Goal: Communication & Community: Participate in discussion

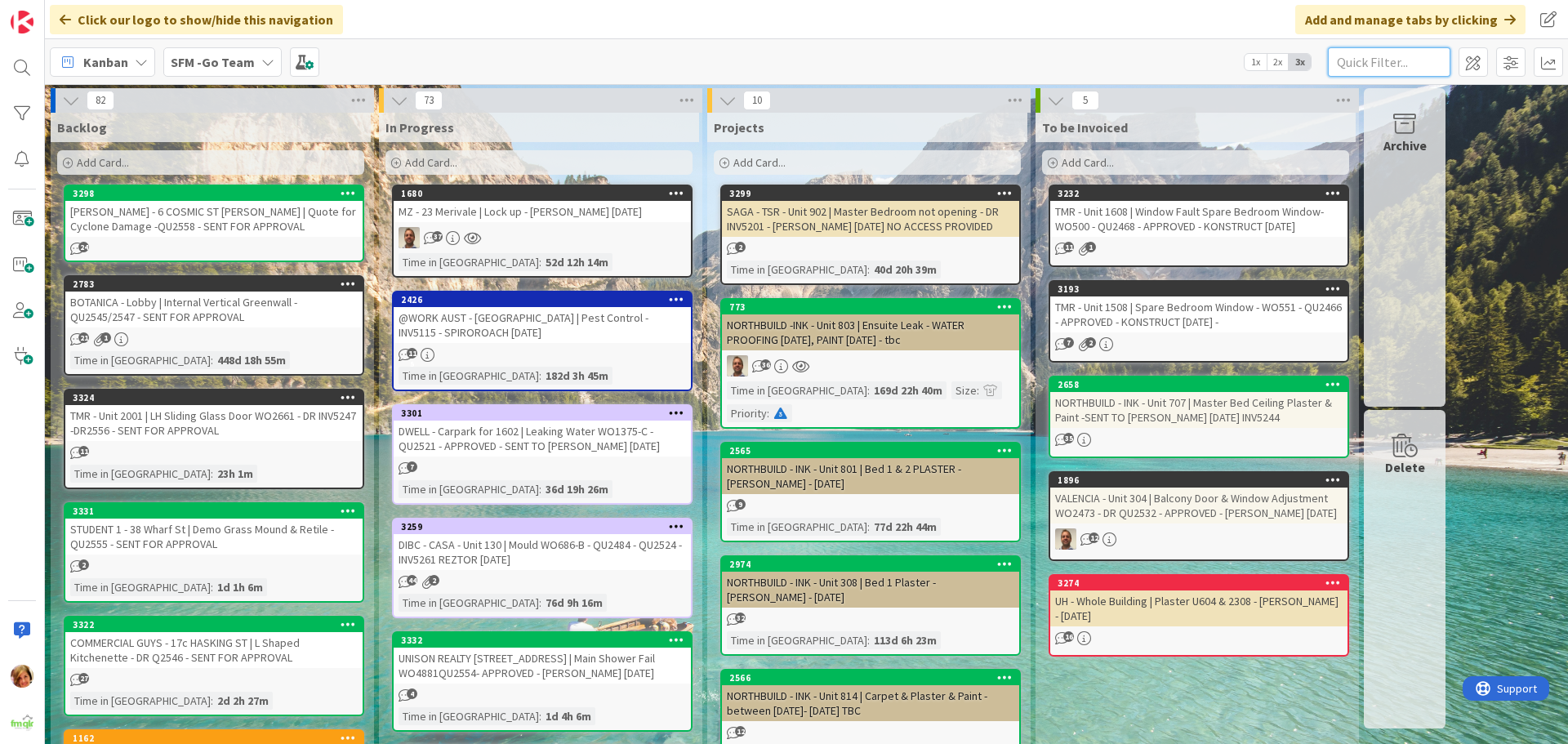
click at [1377, 67] on input "text" at bounding box center [1389, 62] width 123 height 29
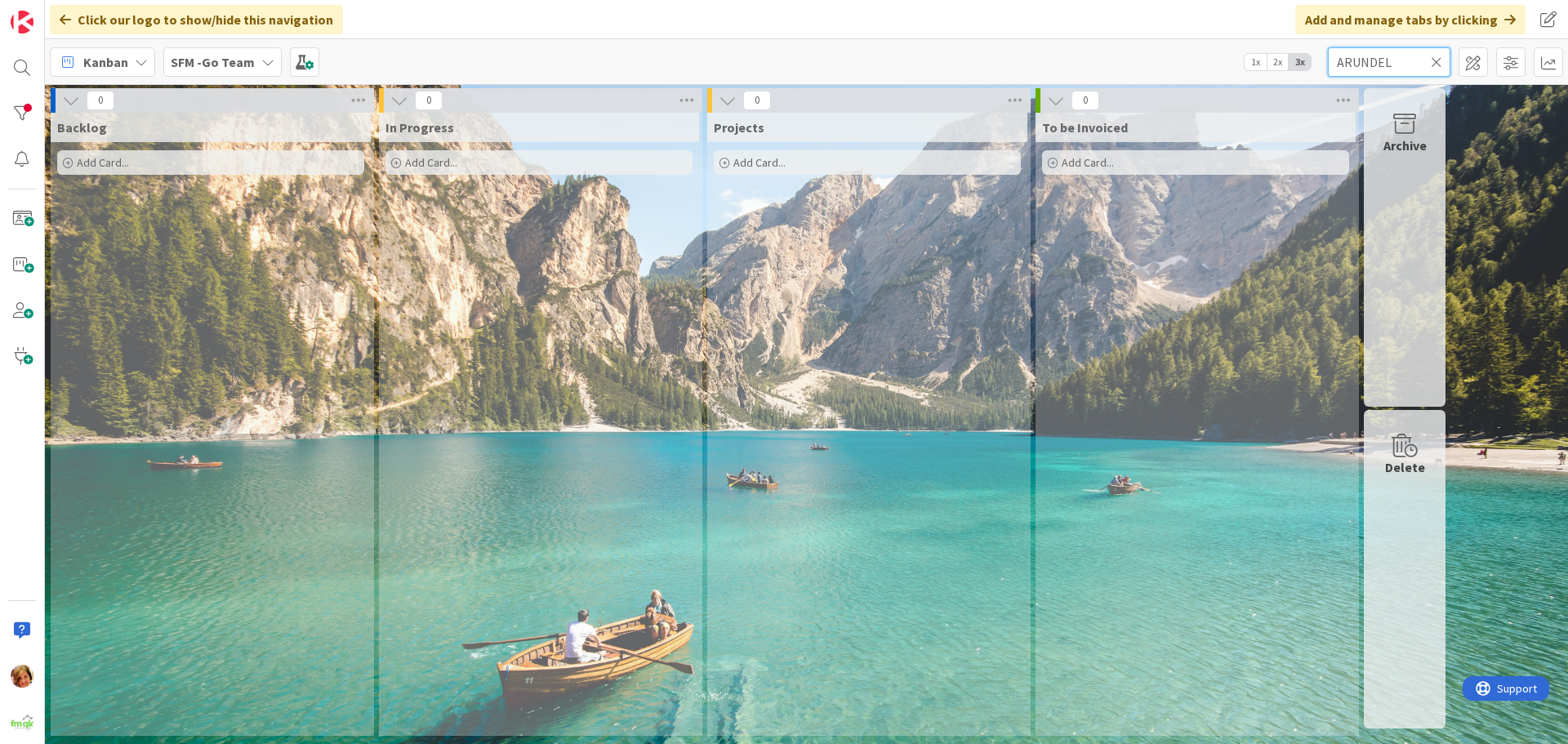
type input "ARUNDEL"
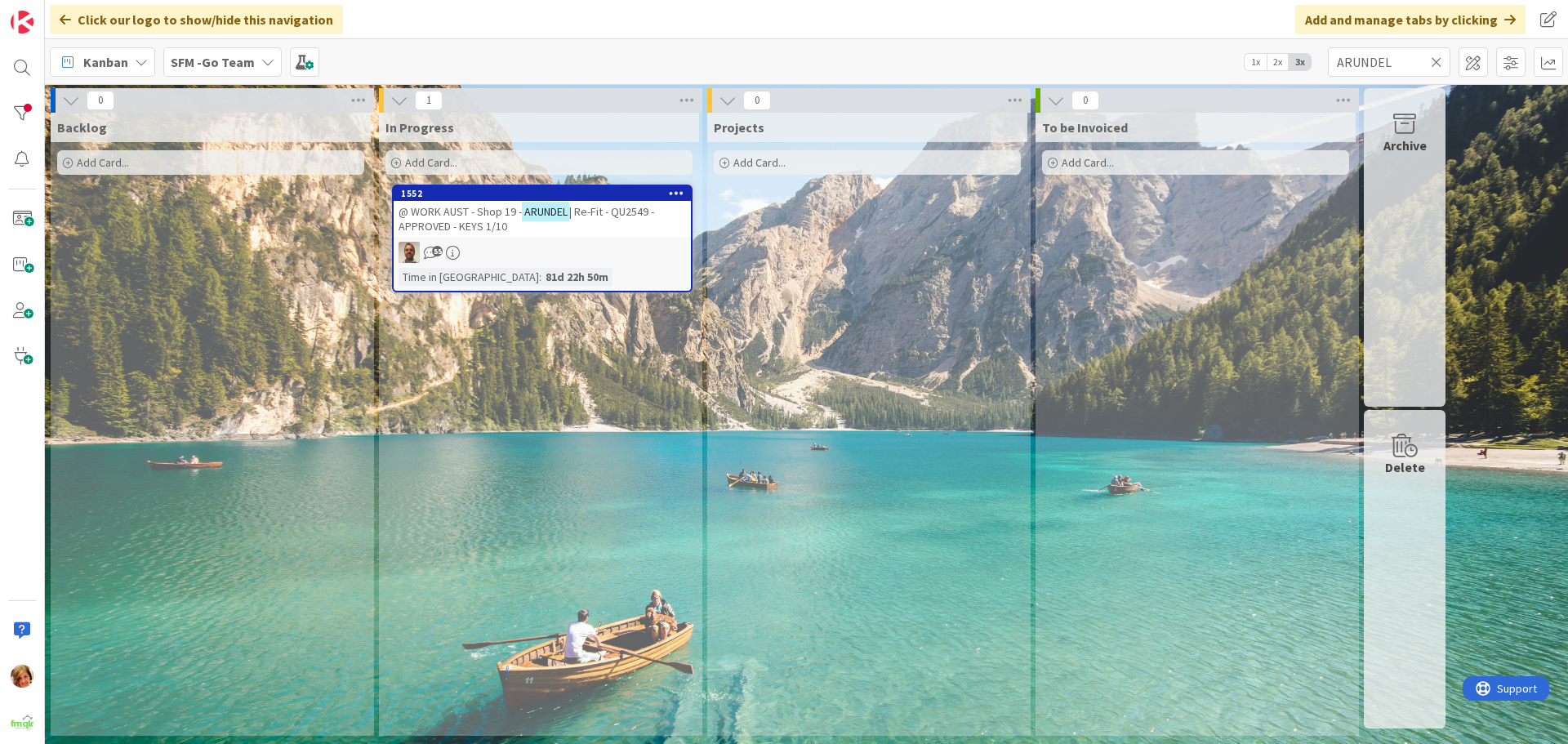
click at [491, 214] on span "@ WORK AUST - Shop 19 -" at bounding box center [460, 212] width 124 height 15
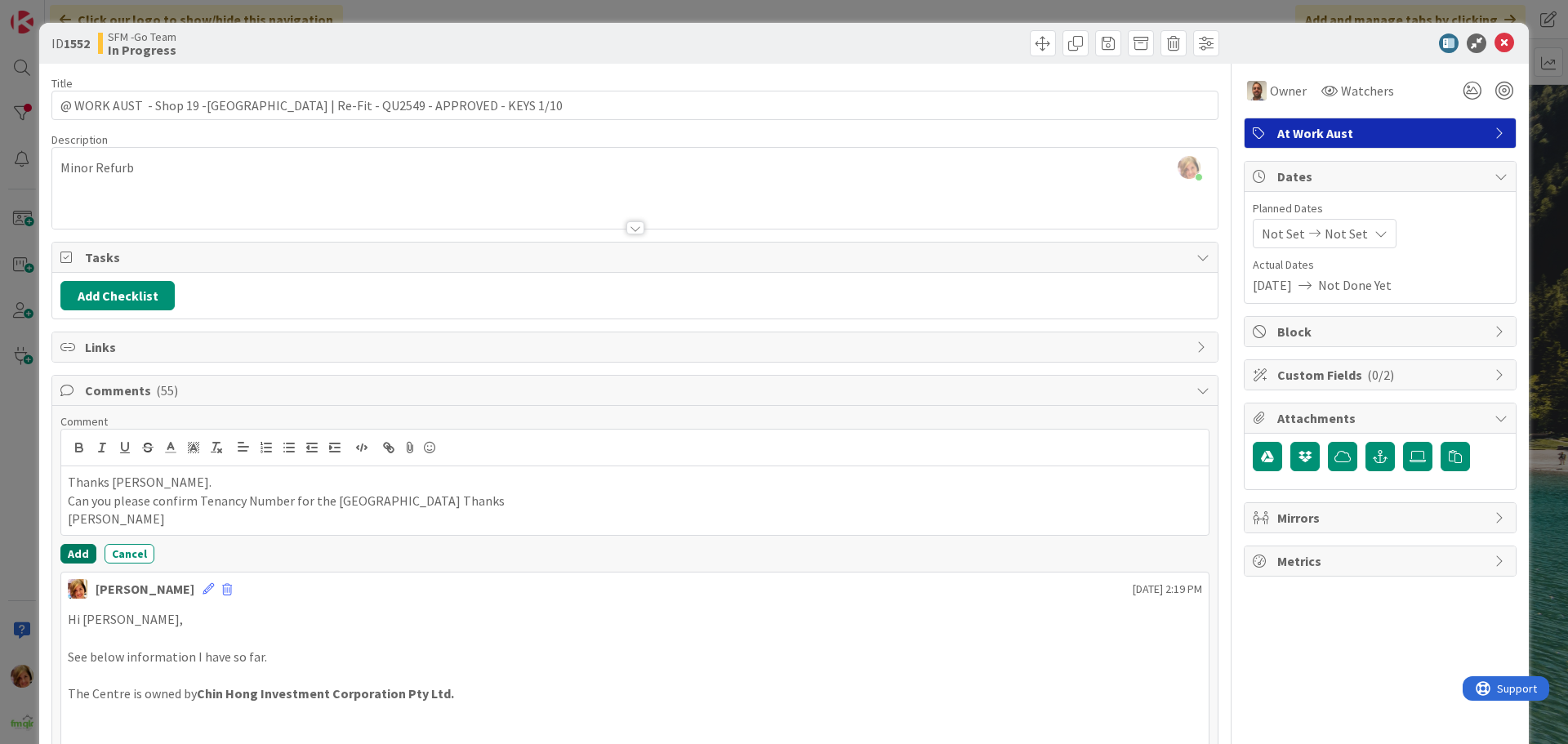
drag, startPoint x: 82, startPoint y: 554, endPoint x: 103, endPoint y: 473, distance: 83.7
click at [82, 554] on button "Add" at bounding box center [78, 554] width 36 height 19
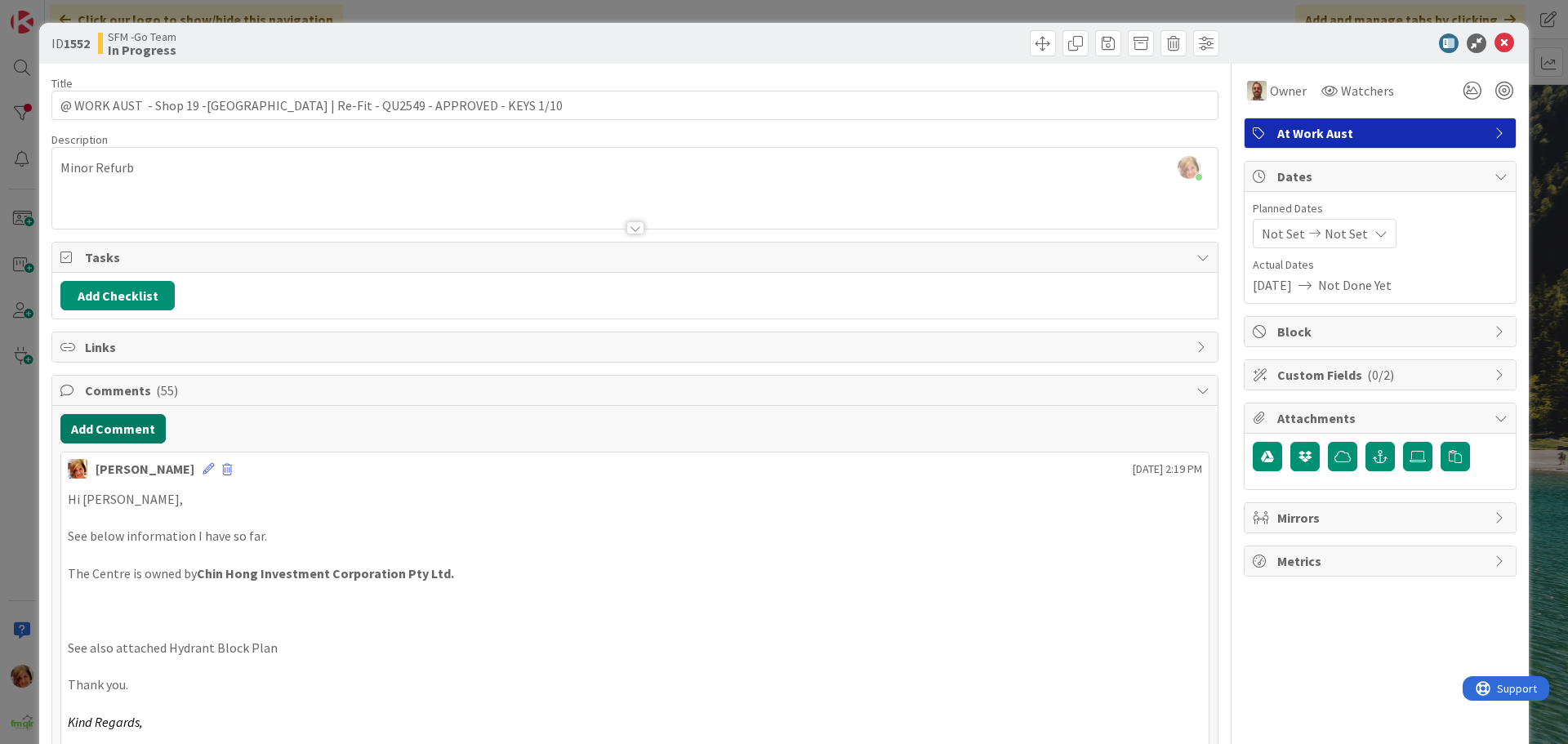
click at [101, 424] on button "Add Comment" at bounding box center [113, 428] width 105 height 29
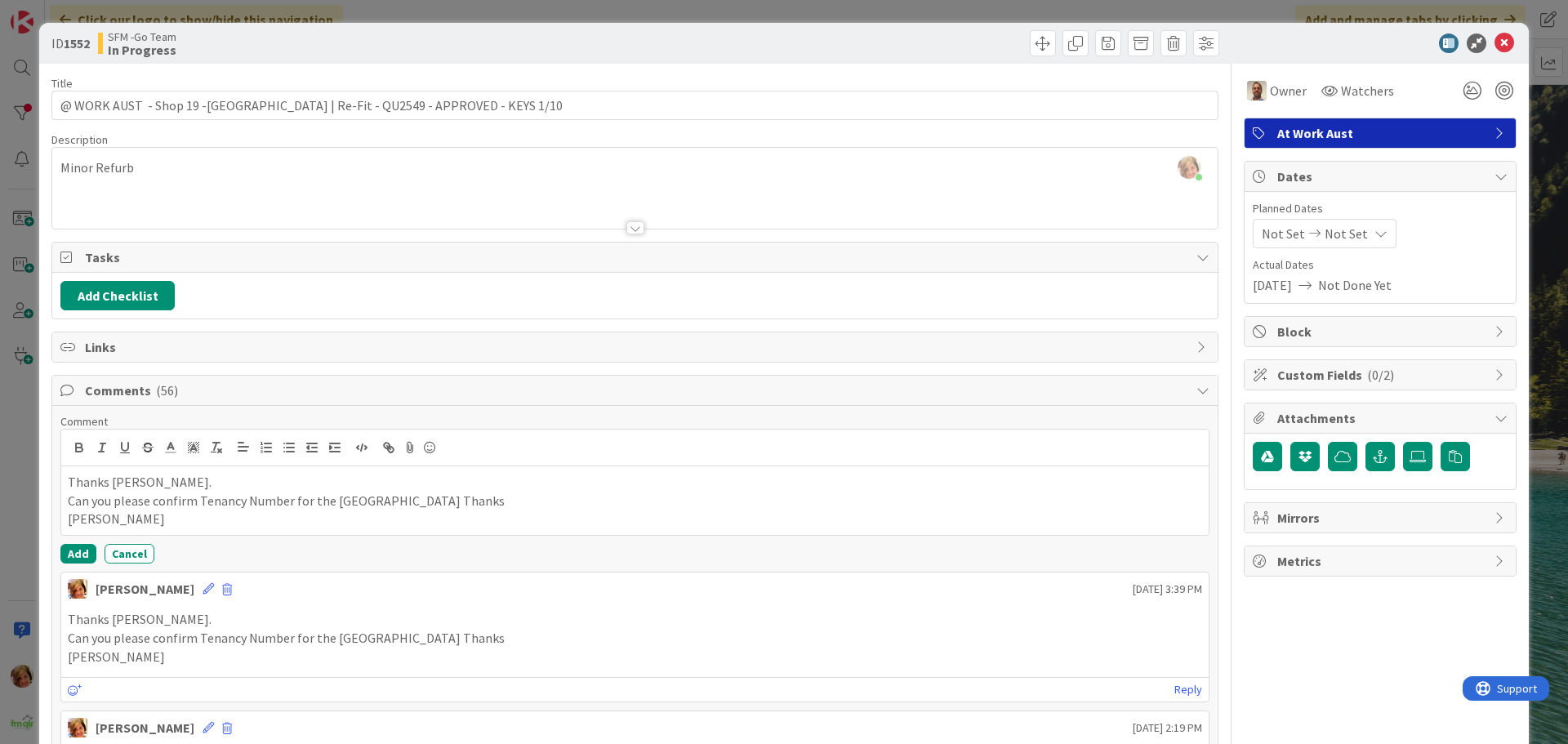
click at [189, 540] on div "Comment Thanks [PERSON_NAME]. Can you please confirm Tenancy Number for the [GE…" at bounding box center [634, 488] width 1149 height 149
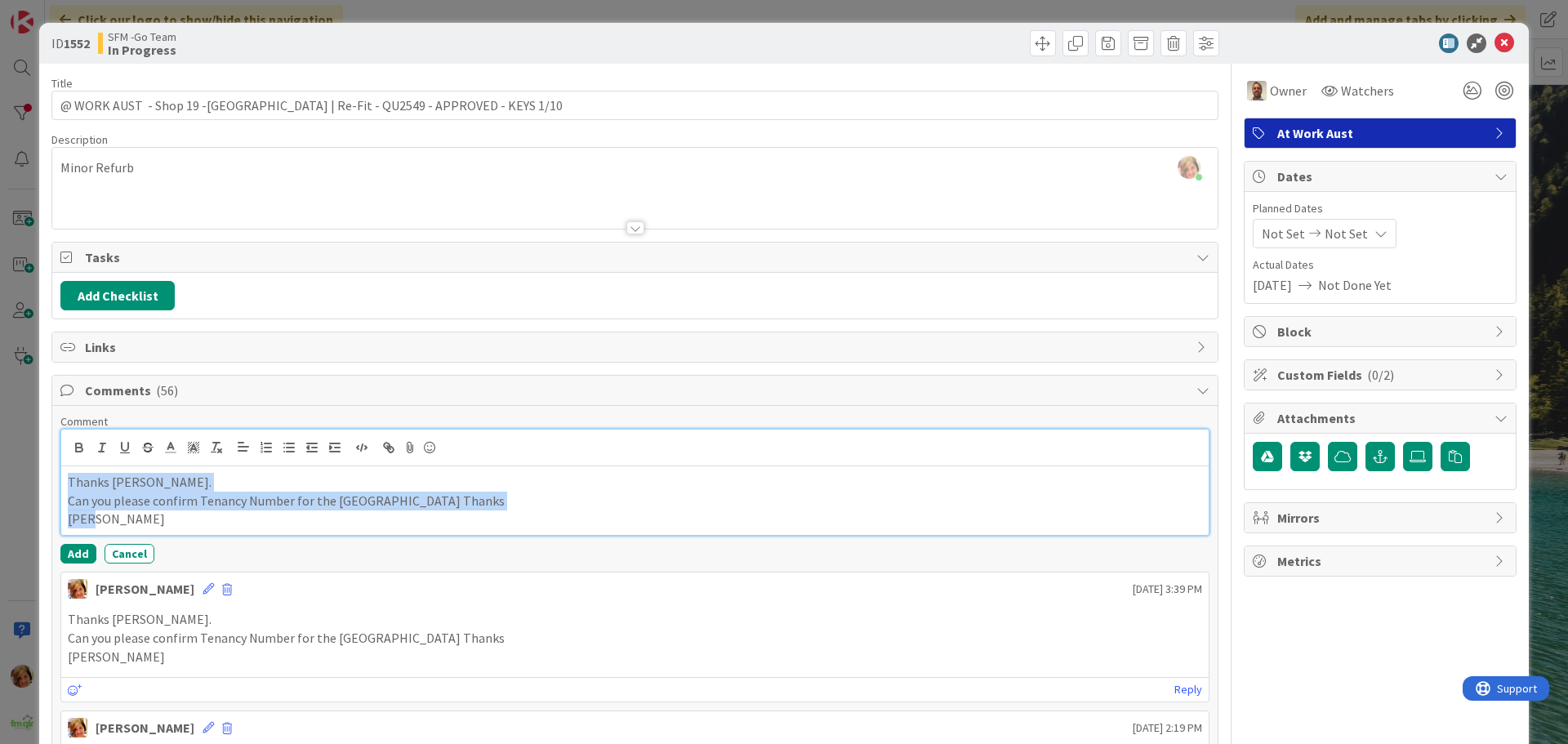
drag, startPoint x: 77, startPoint y: 522, endPoint x: 62, endPoint y: 480, distance: 44.6
click at [62, 480] on div "Thanks [PERSON_NAME]. Can you please confirm Tenancy Number for the [GEOGRAPHIC…" at bounding box center [634, 501] width 1147 height 68
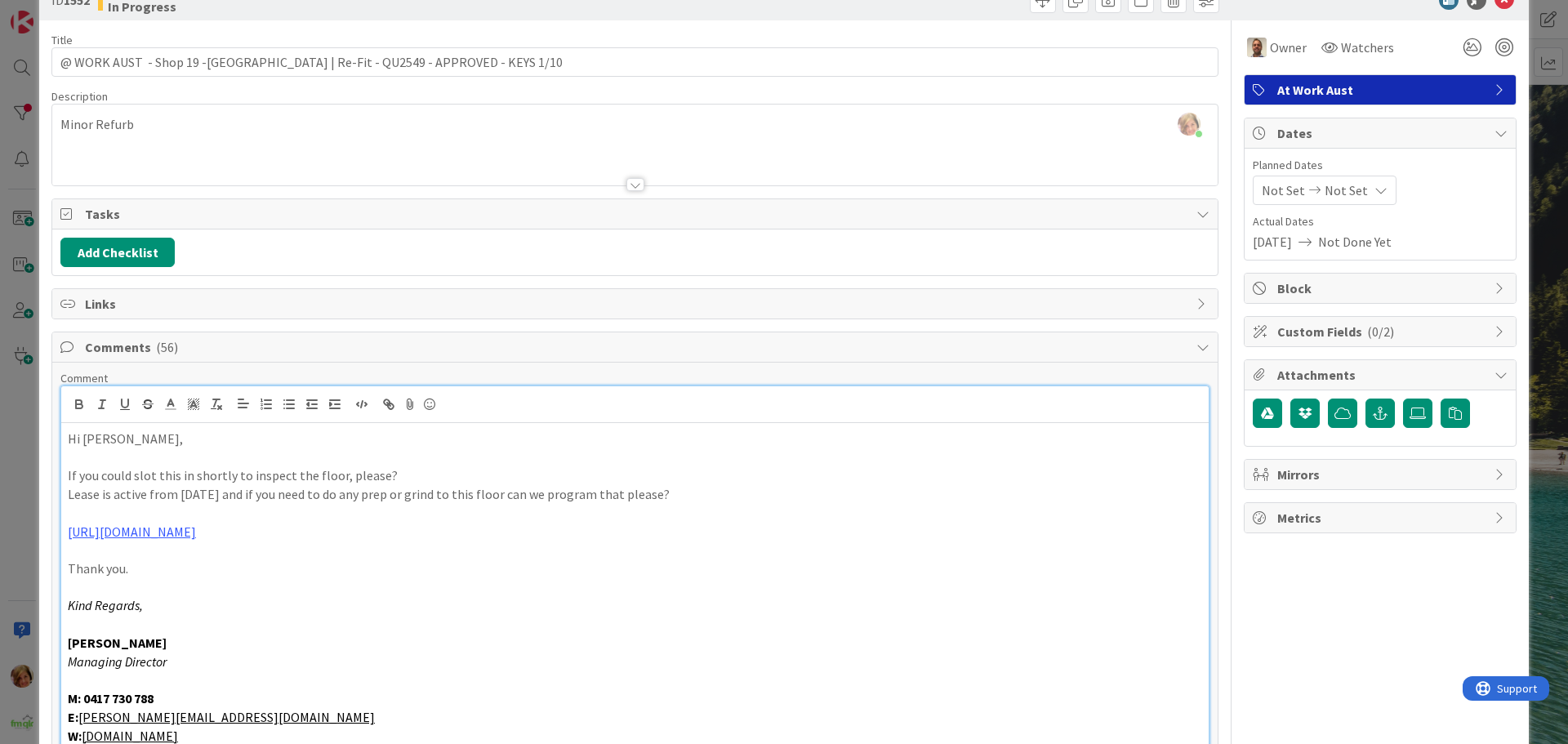
scroll to position [370, 0]
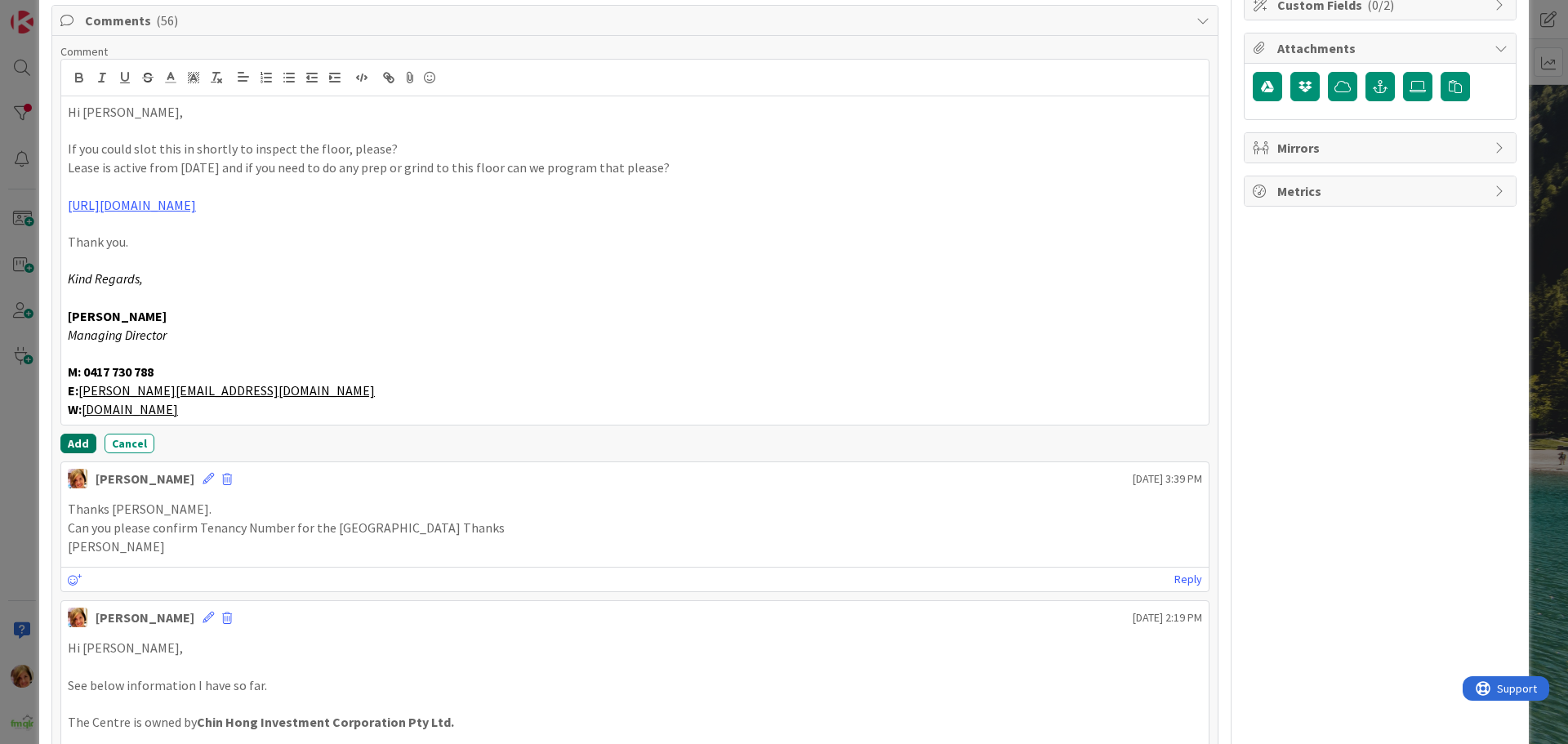
click at [74, 438] on button "Add" at bounding box center [78, 443] width 36 height 19
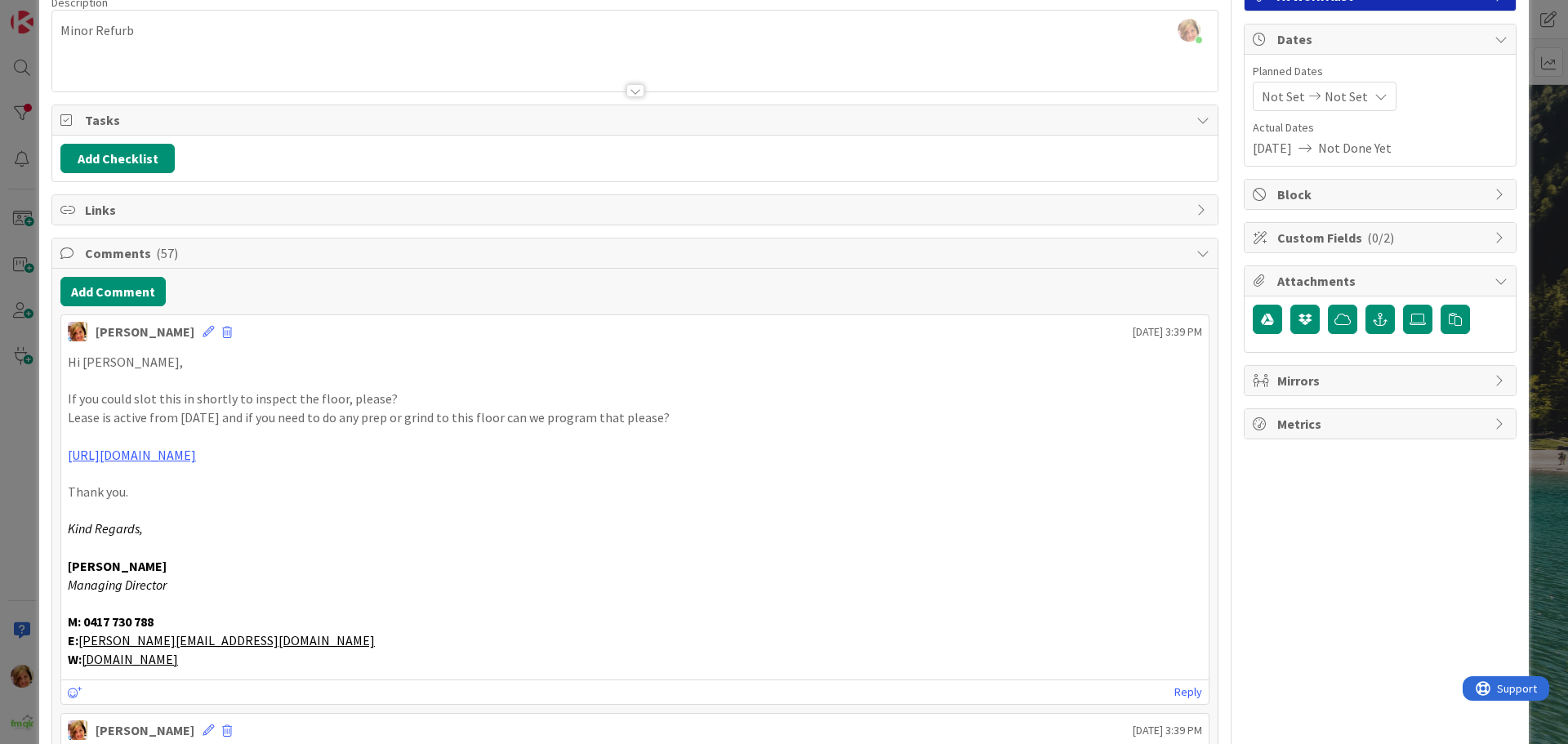
scroll to position [0, 0]
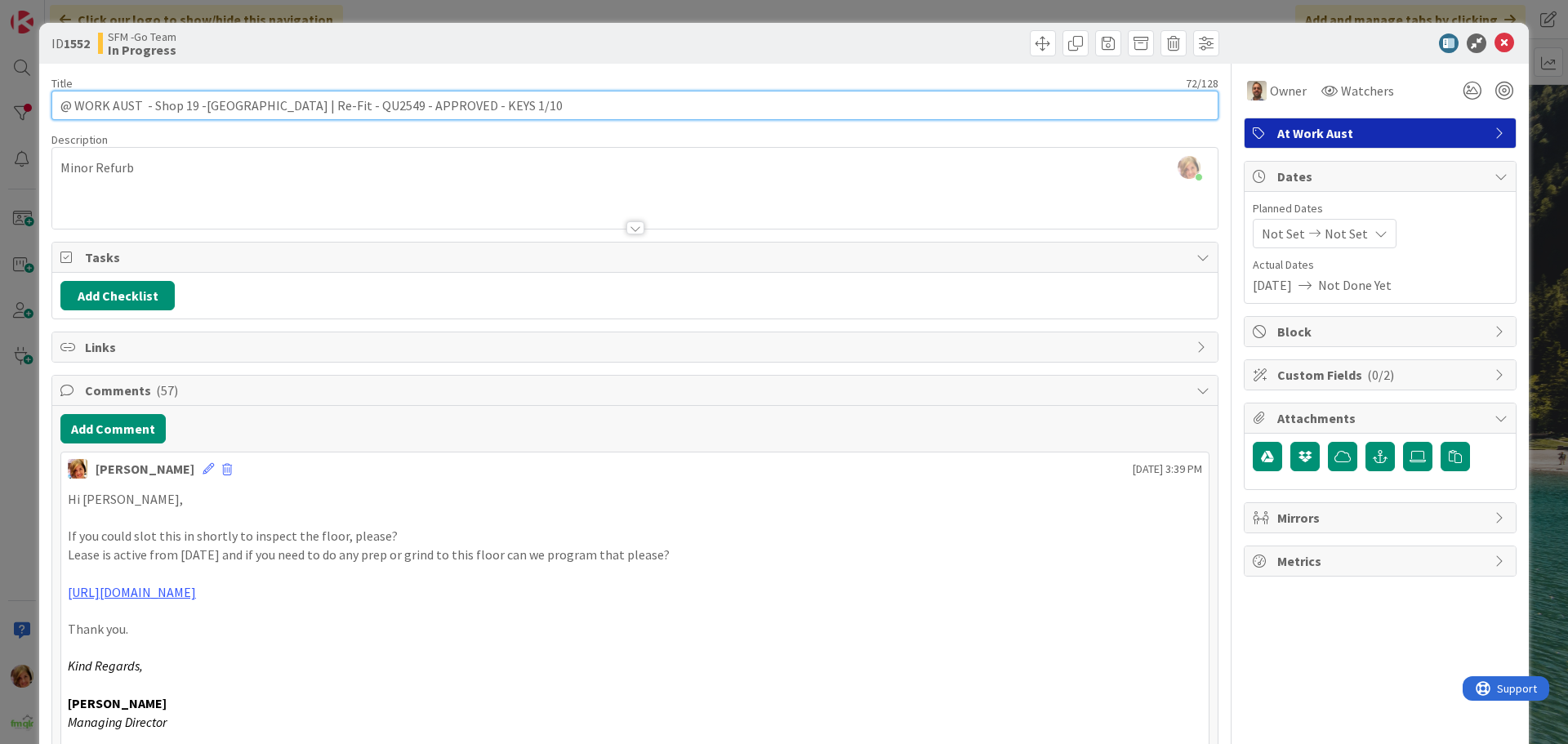
click at [512, 102] on input "@ WORK AUST - Shop 19 -[GEOGRAPHIC_DATA] | Re-Fit - QU2549 - APPROVED - KEYS 1/…" at bounding box center [635, 105] width 1167 height 29
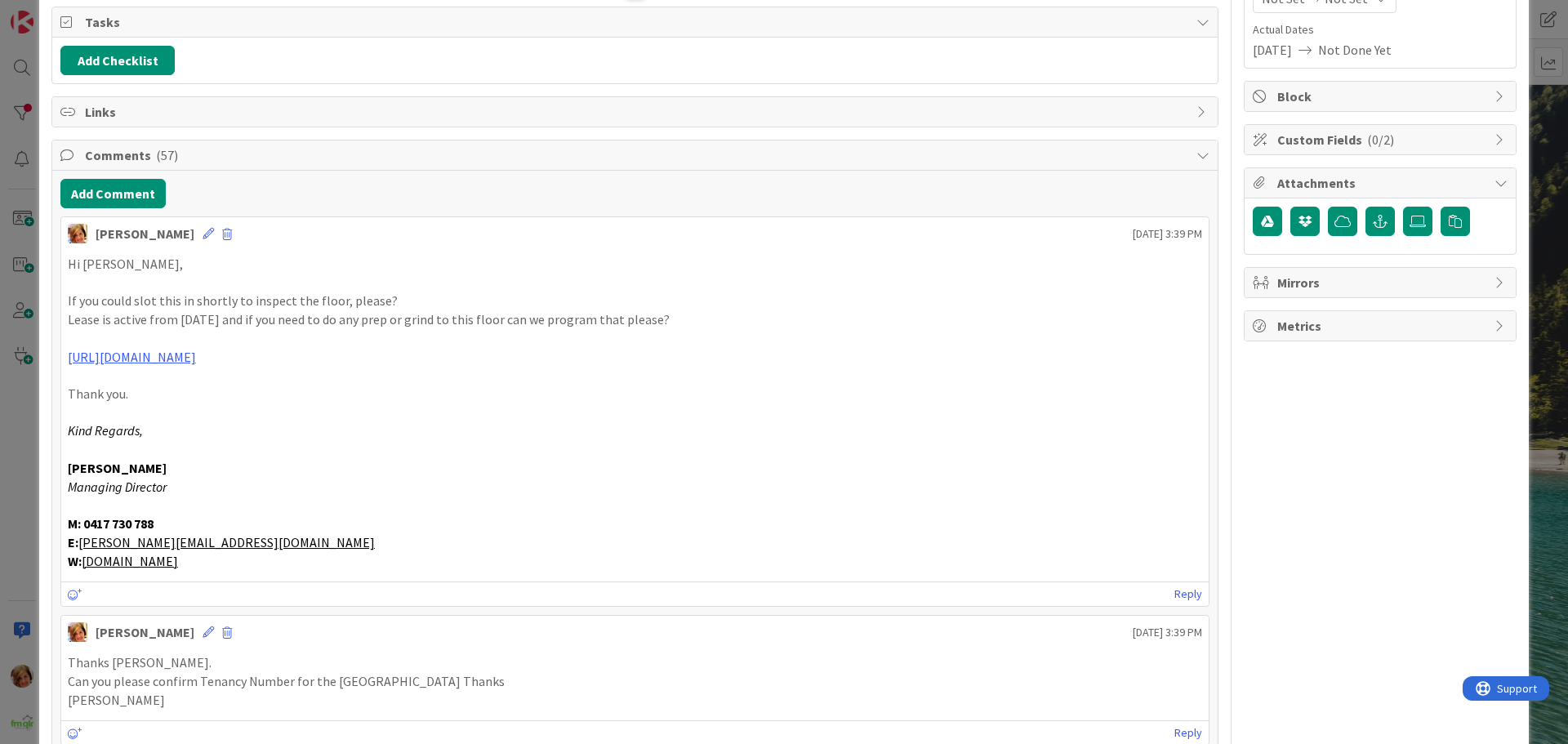
scroll to position [245, 0]
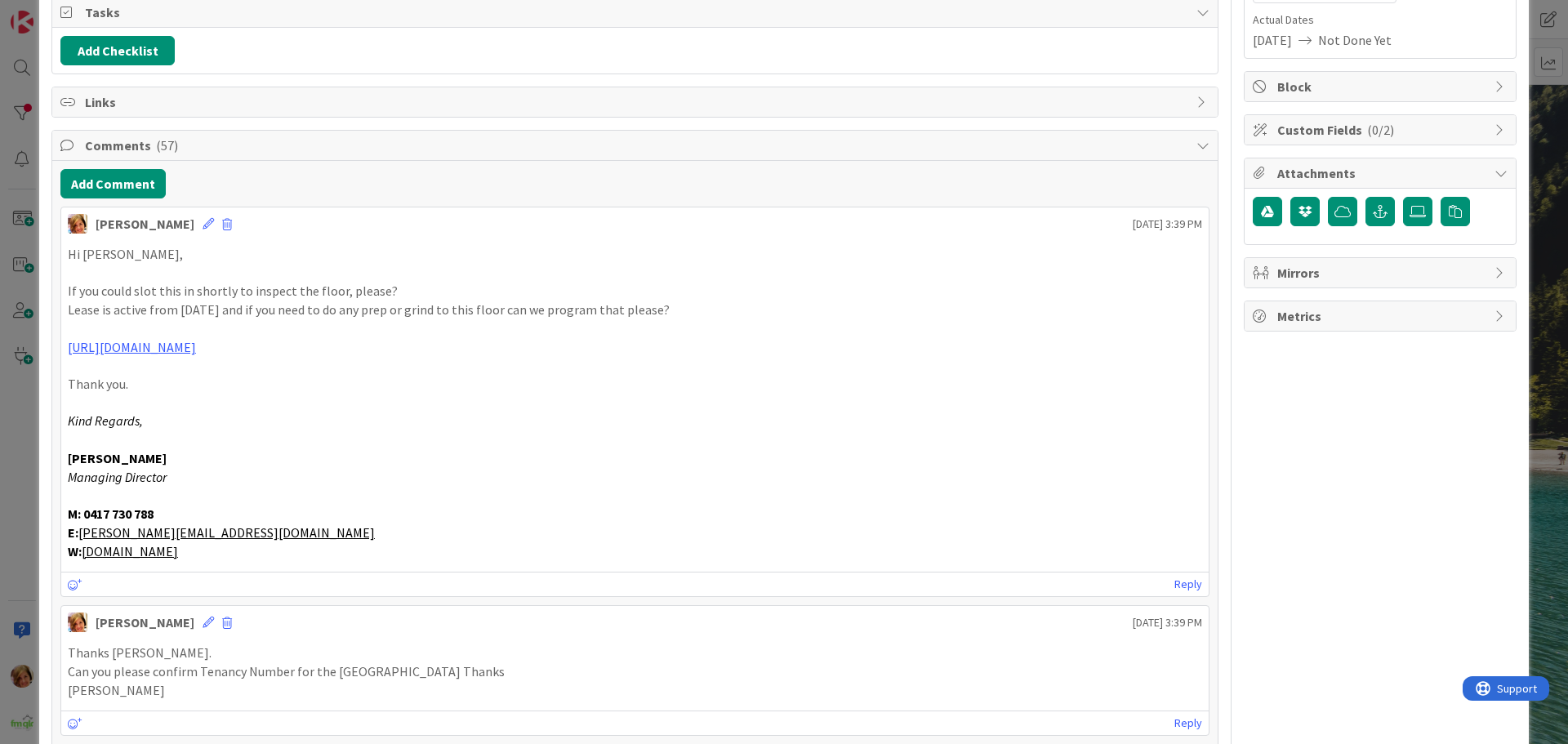
type input "@ WORK AUST - Shop 19 -[GEOGRAPHIC_DATA] | Re-Fit - QU2549 - APPROVED - KEYS 1/…"
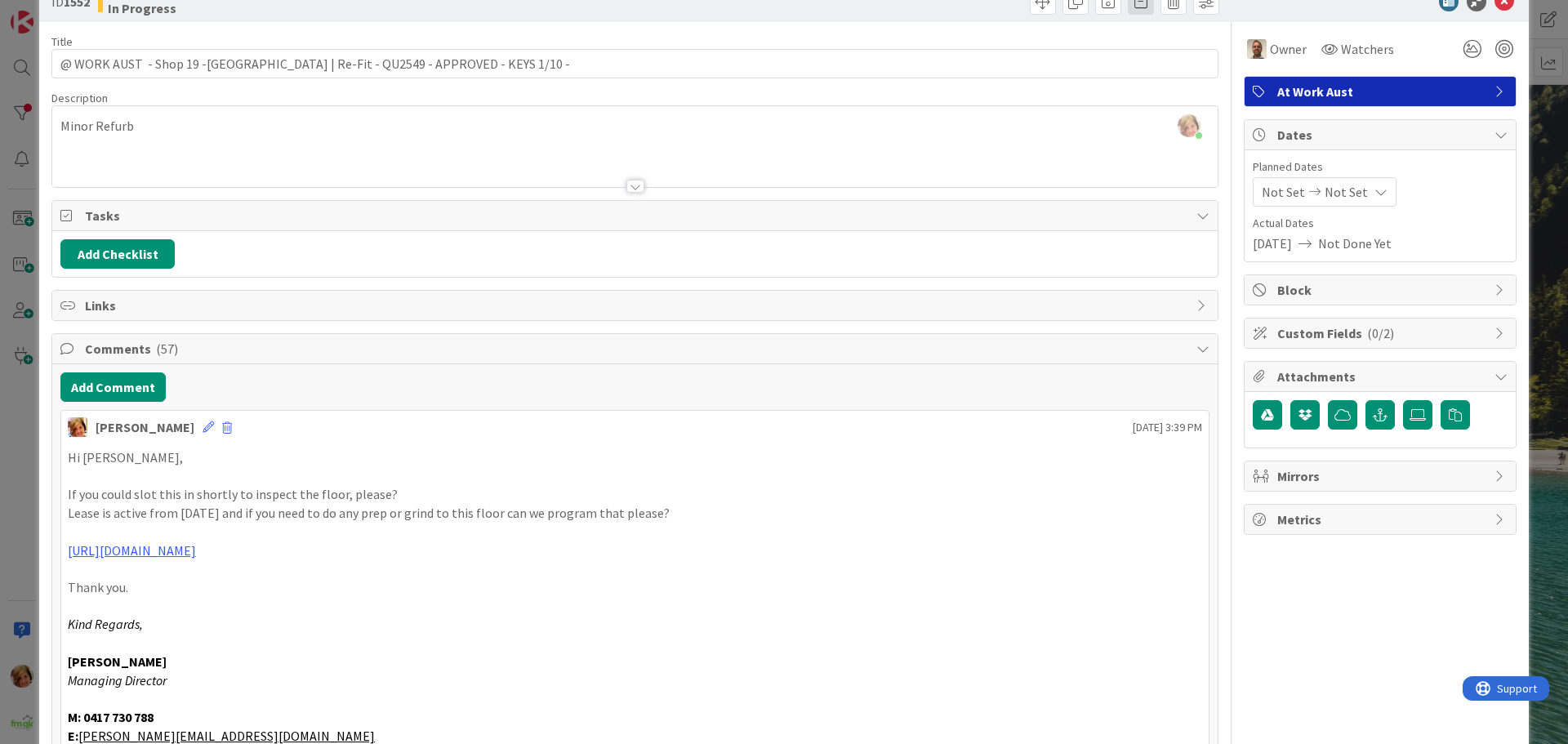
scroll to position [0, 0]
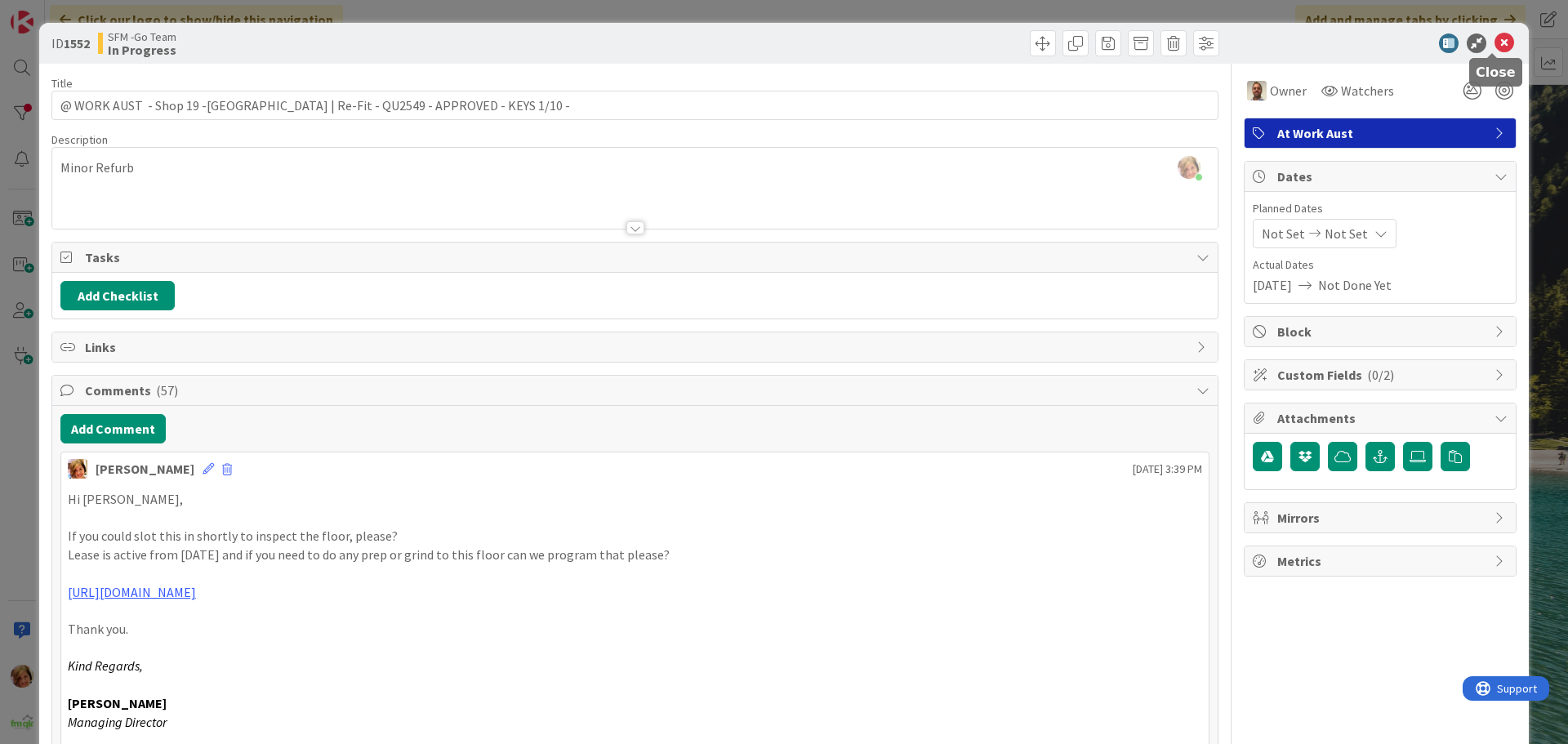
click at [1495, 43] on icon at bounding box center [1504, 43] width 19 height 19
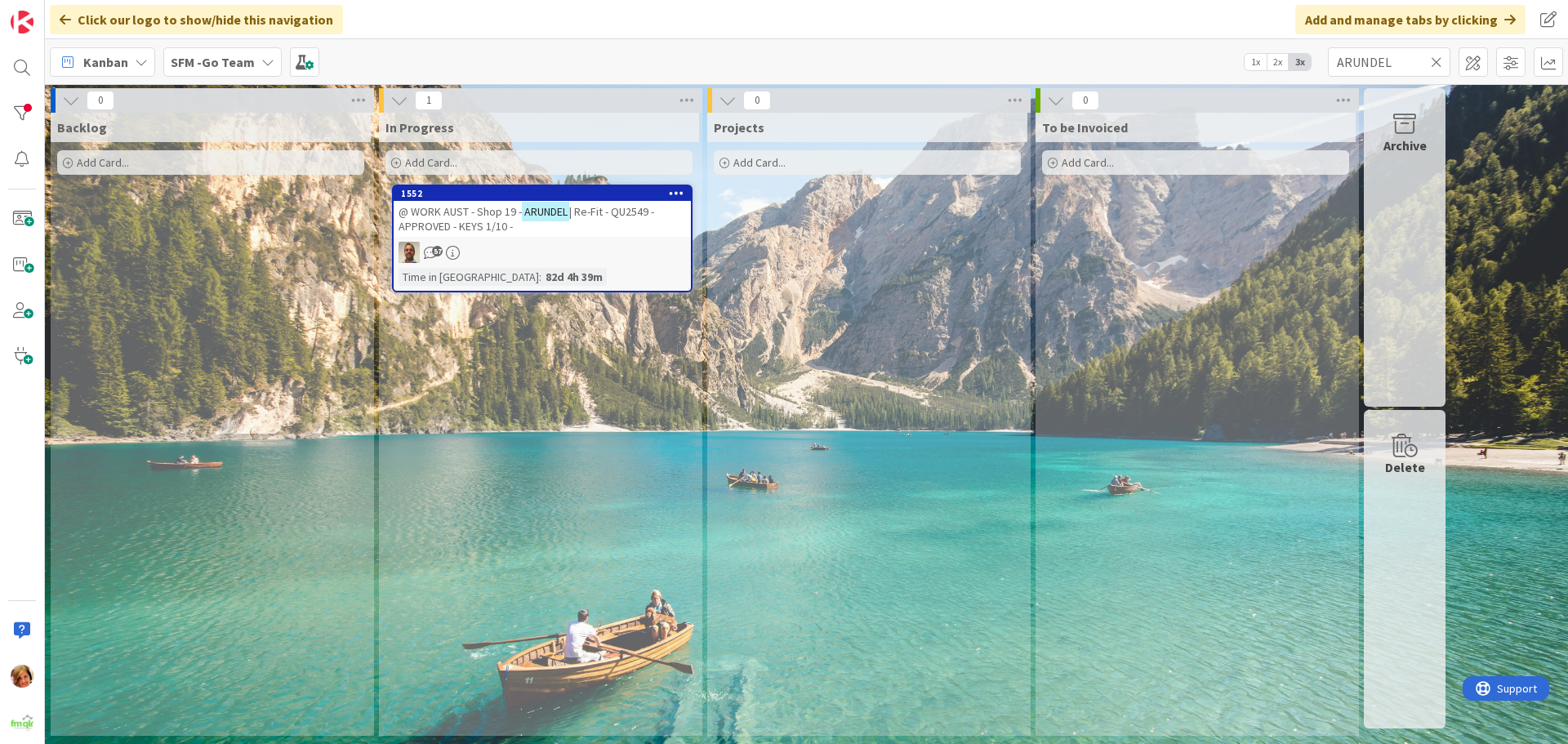
click at [1437, 58] on icon at bounding box center [1436, 63] width 12 height 15
click at [1437, 58] on input "text" at bounding box center [1389, 62] width 123 height 29
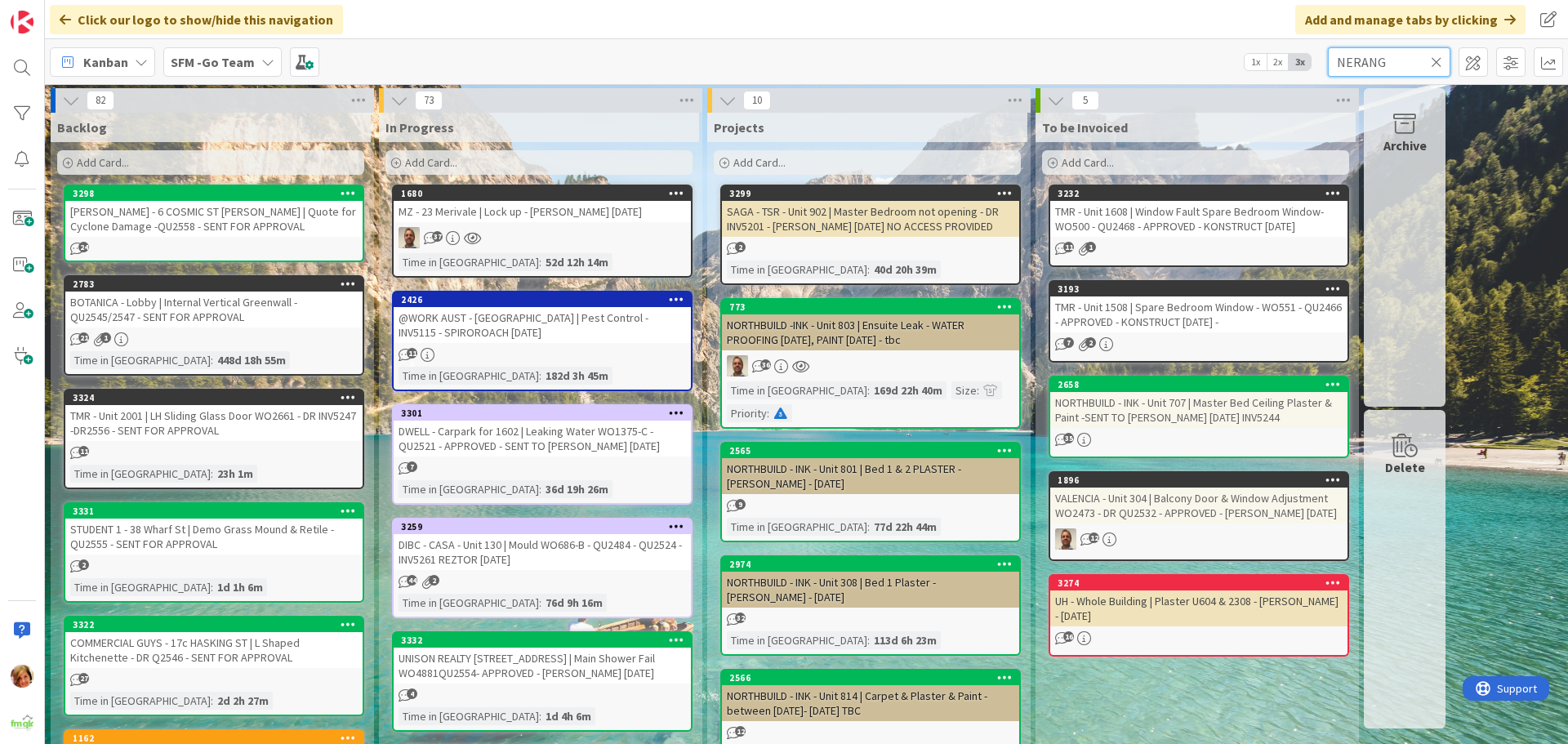
type input "NERANG"
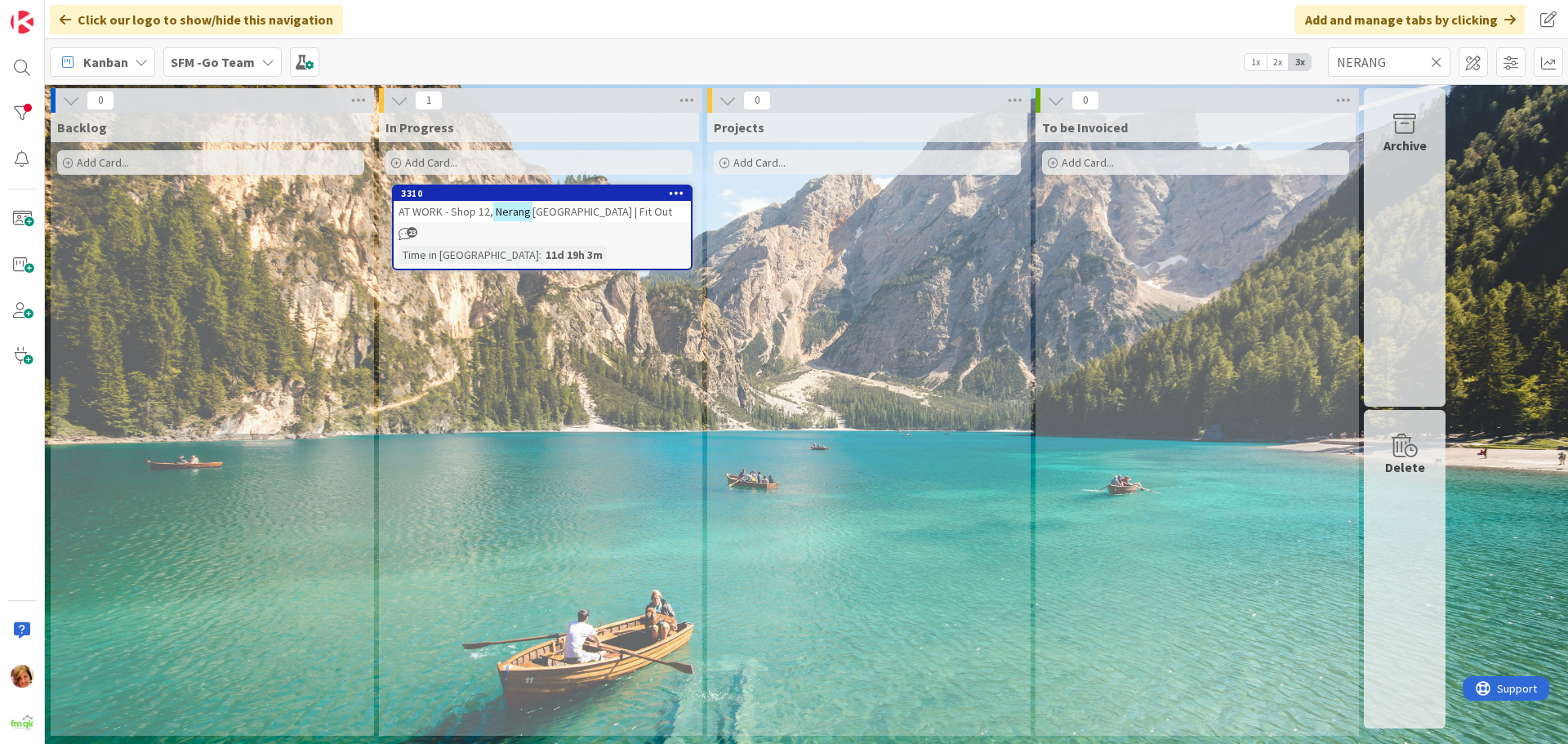
click at [559, 225] on link "3310 AT WORK - Shop 12, [GEOGRAPHIC_DATA] | Fit Out 23 Time in [GEOGRAPHIC_DATA…" at bounding box center [542, 227] width 300 height 86
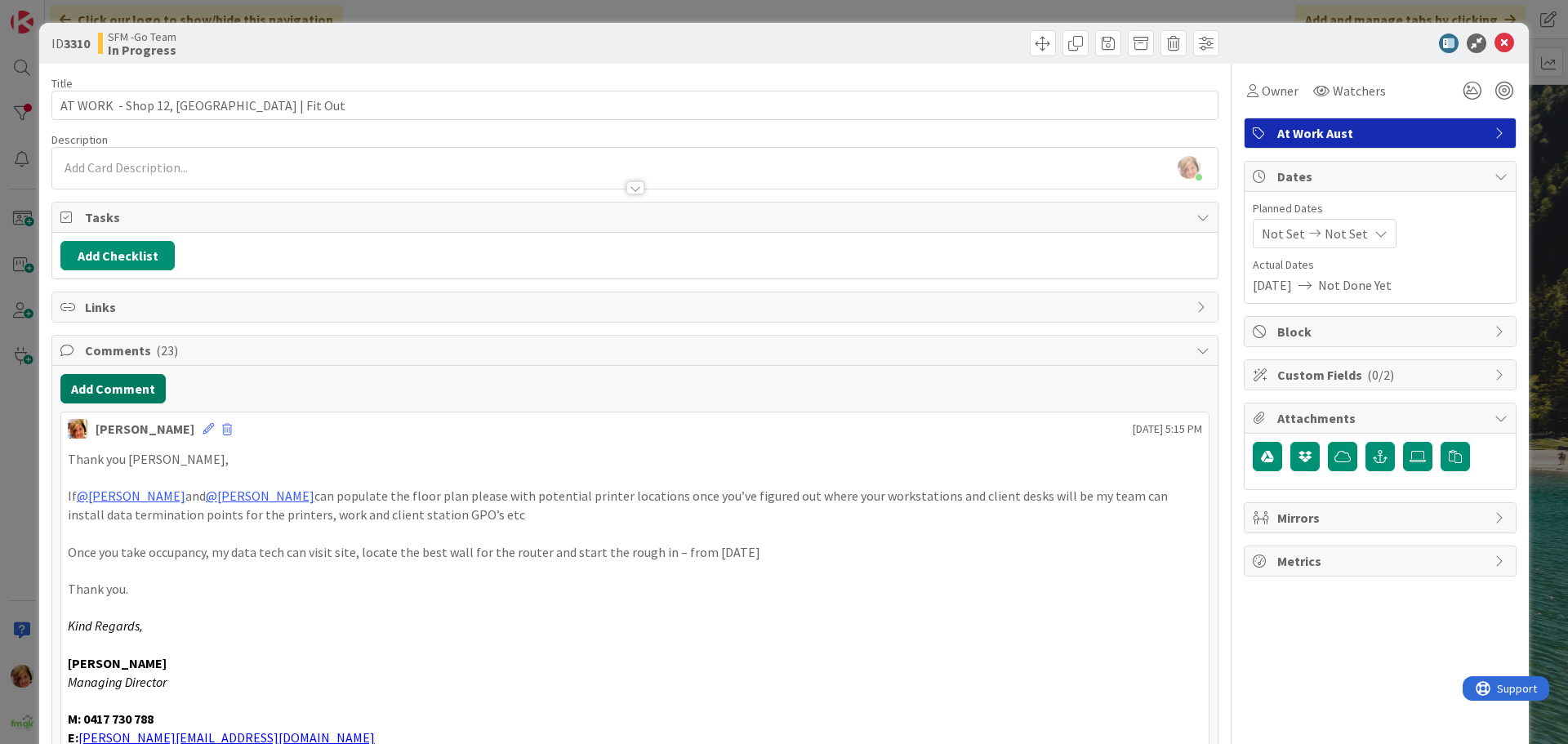
click at [121, 387] on button "Add Comment" at bounding box center [113, 388] width 105 height 29
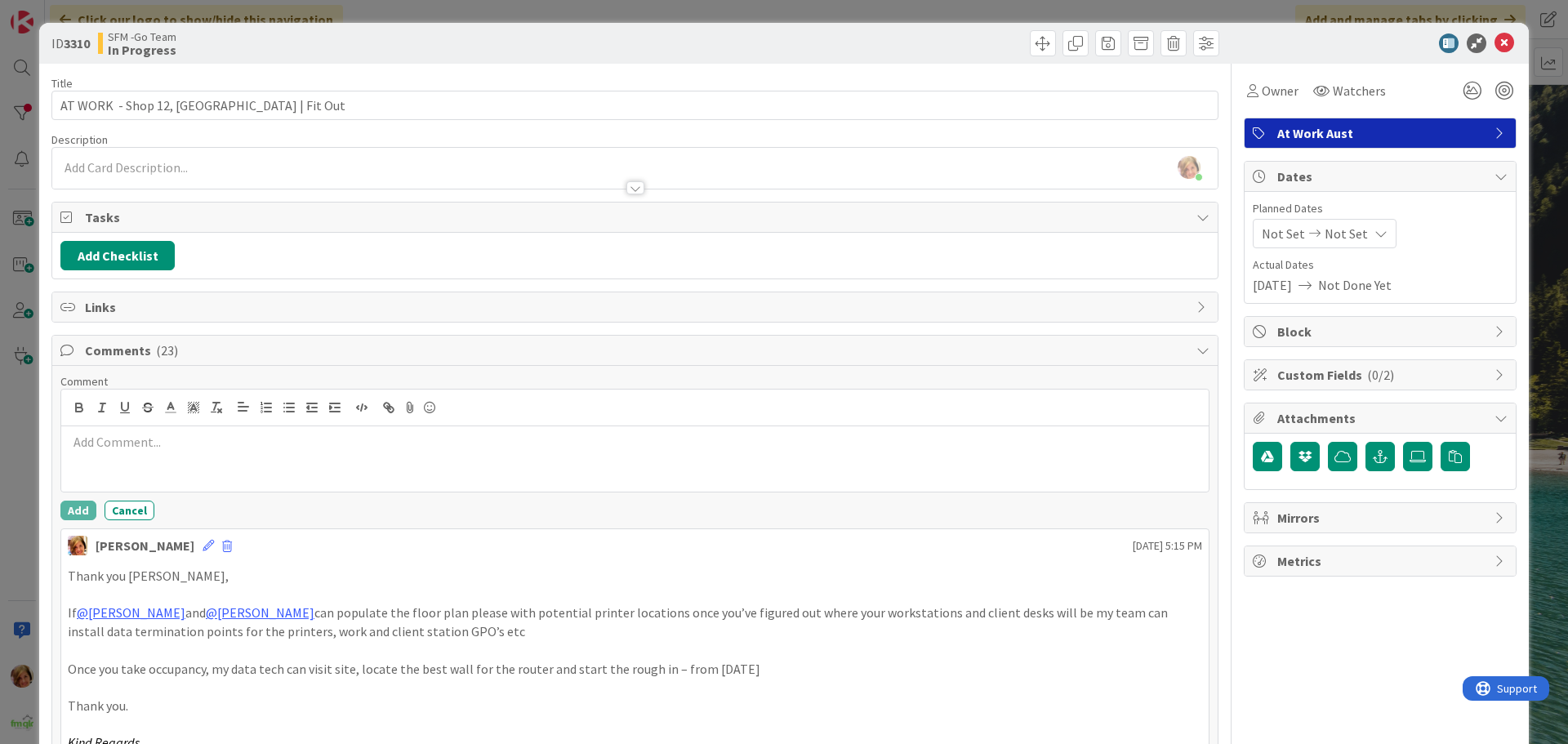
click at [154, 449] on p at bounding box center [634, 443] width 1134 height 19
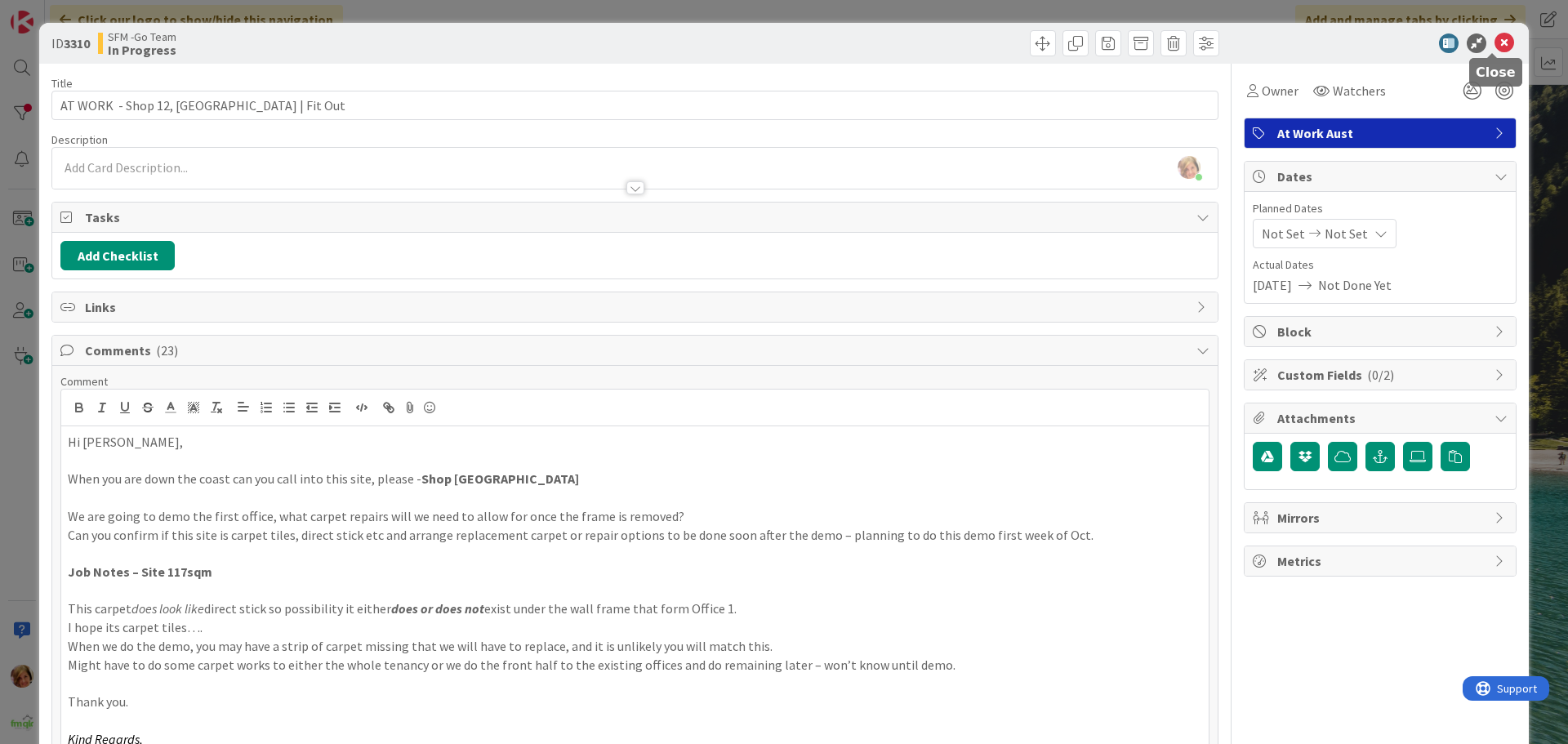
click at [1495, 40] on icon at bounding box center [1504, 43] width 19 height 19
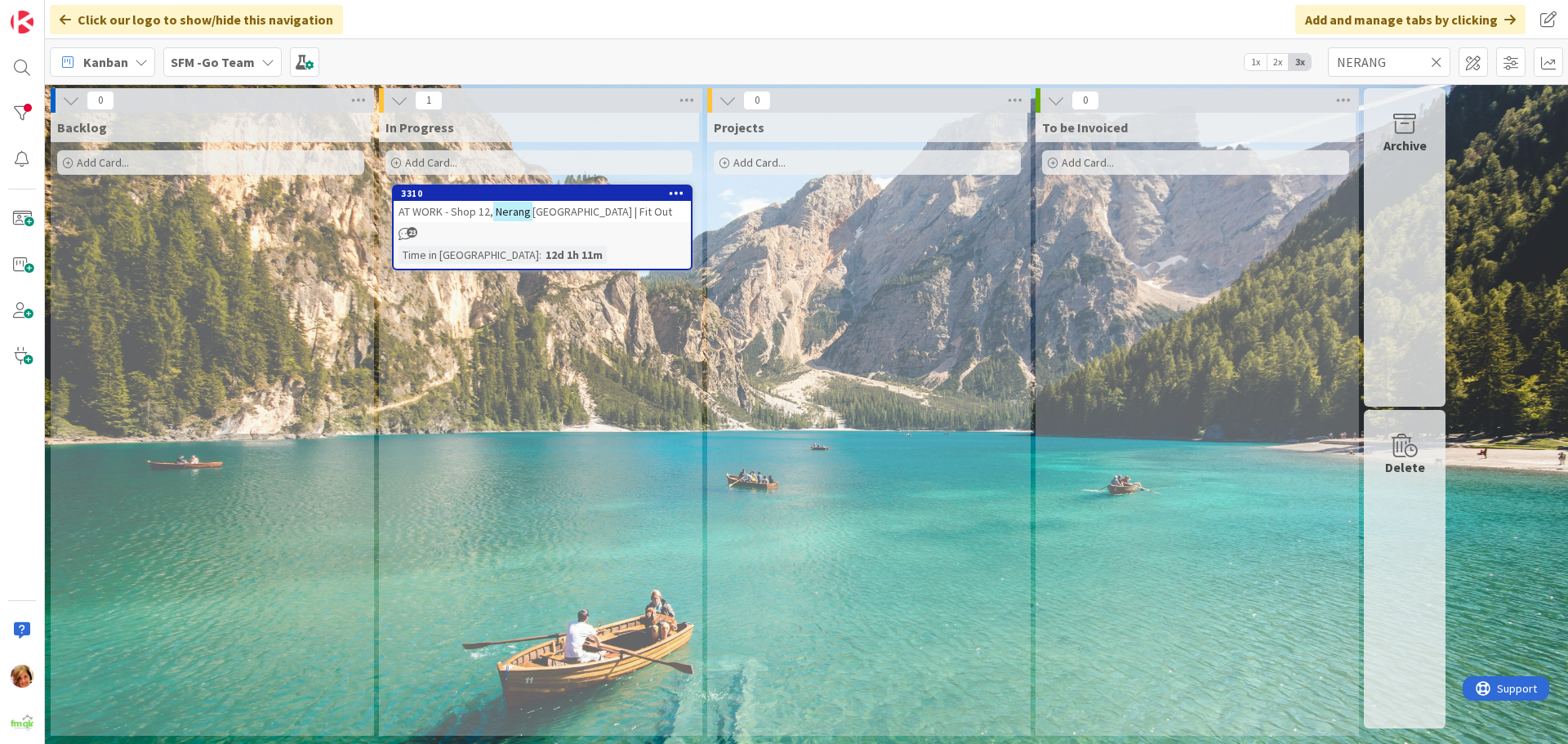
click at [1437, 58] on icon at bounding box center [1436, 63] width 12 height 15
click at [1437, 58] on input "text" at bounding box center [1389, 62] width 123 height 29
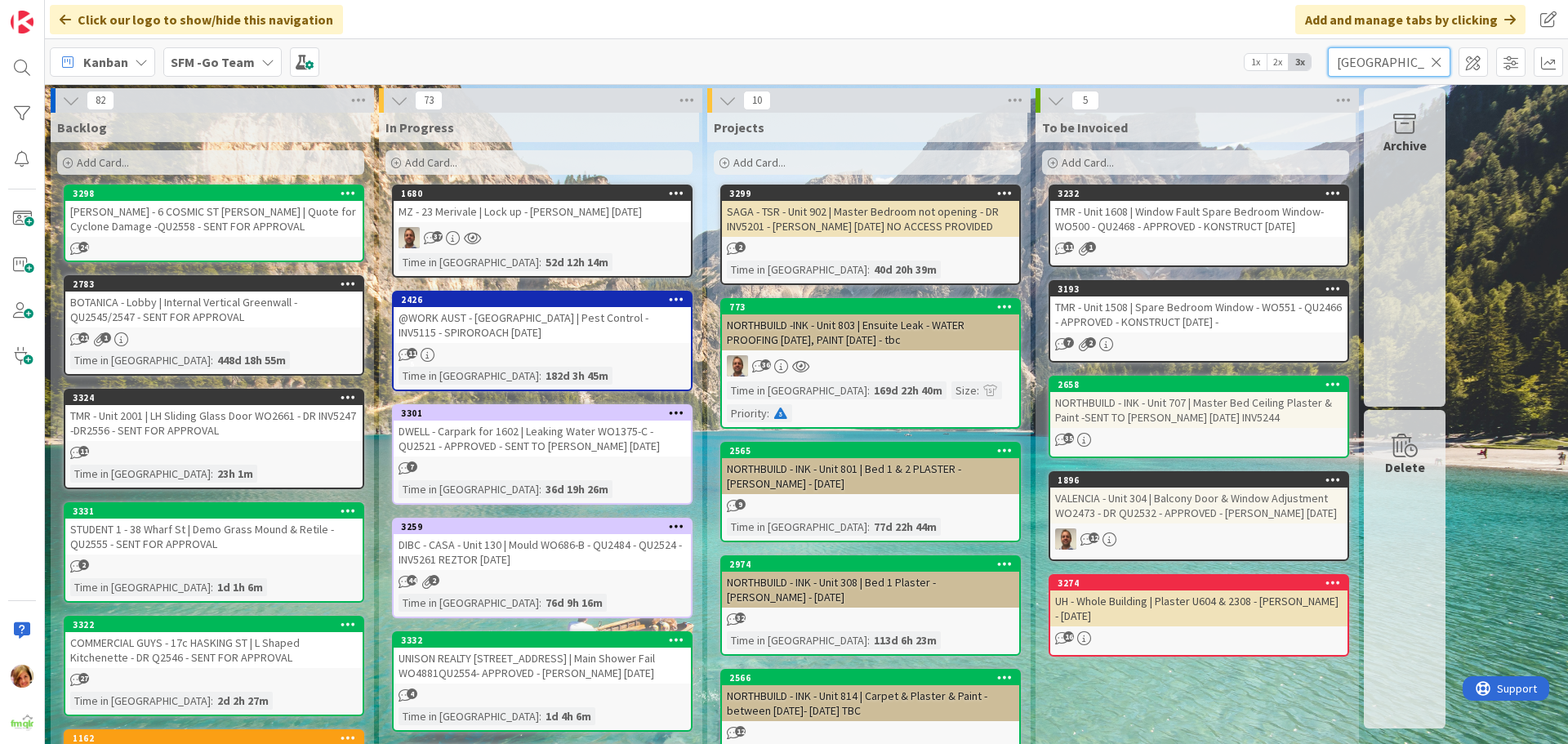
type input "[GEOGRAPHIC_DATA]"
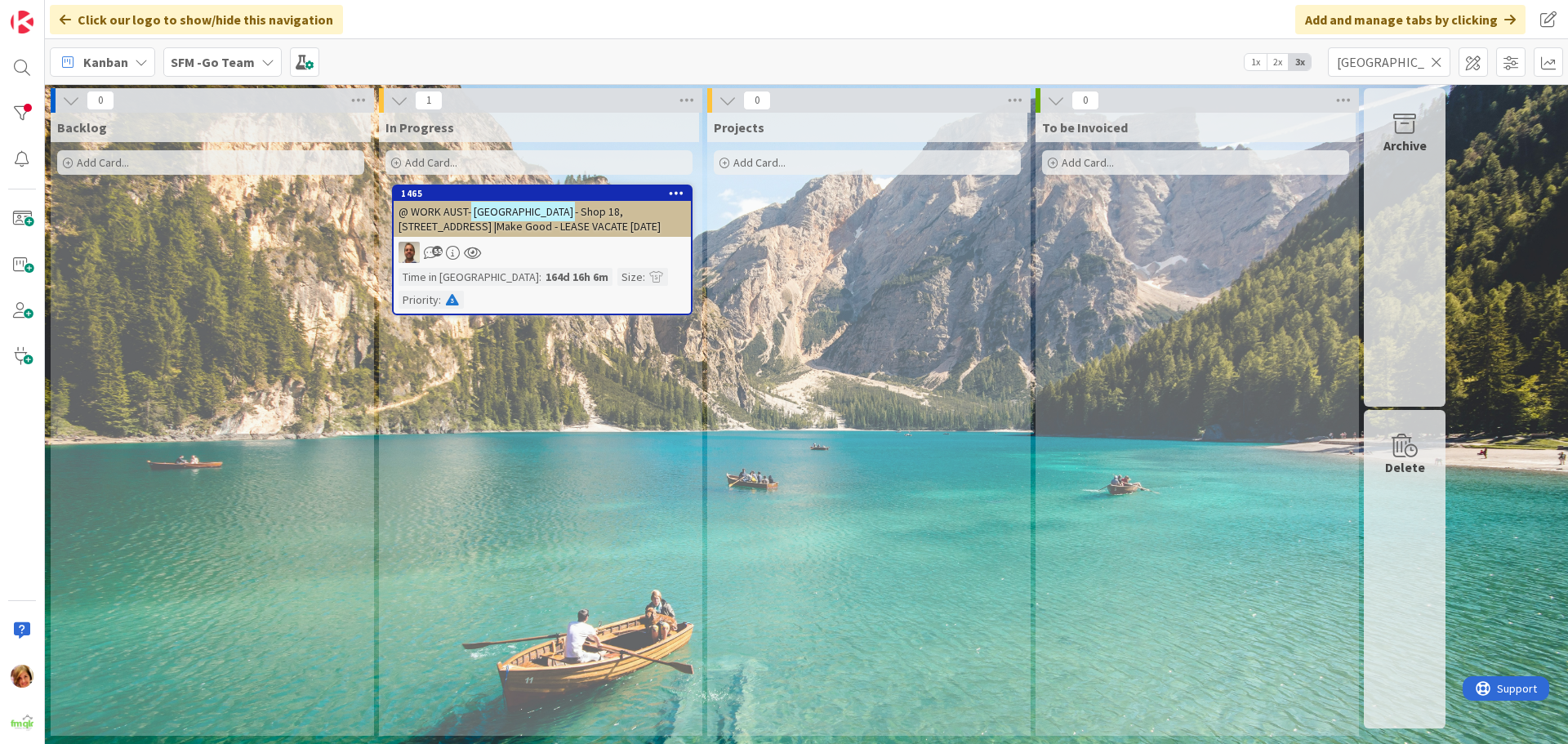
click at [583, 205] on span "- Shop 18, [STREET_ADDRESS] |Make Good - LEASE VACATE [DATE]" at bounding box center [529, 219] width 262 height 29
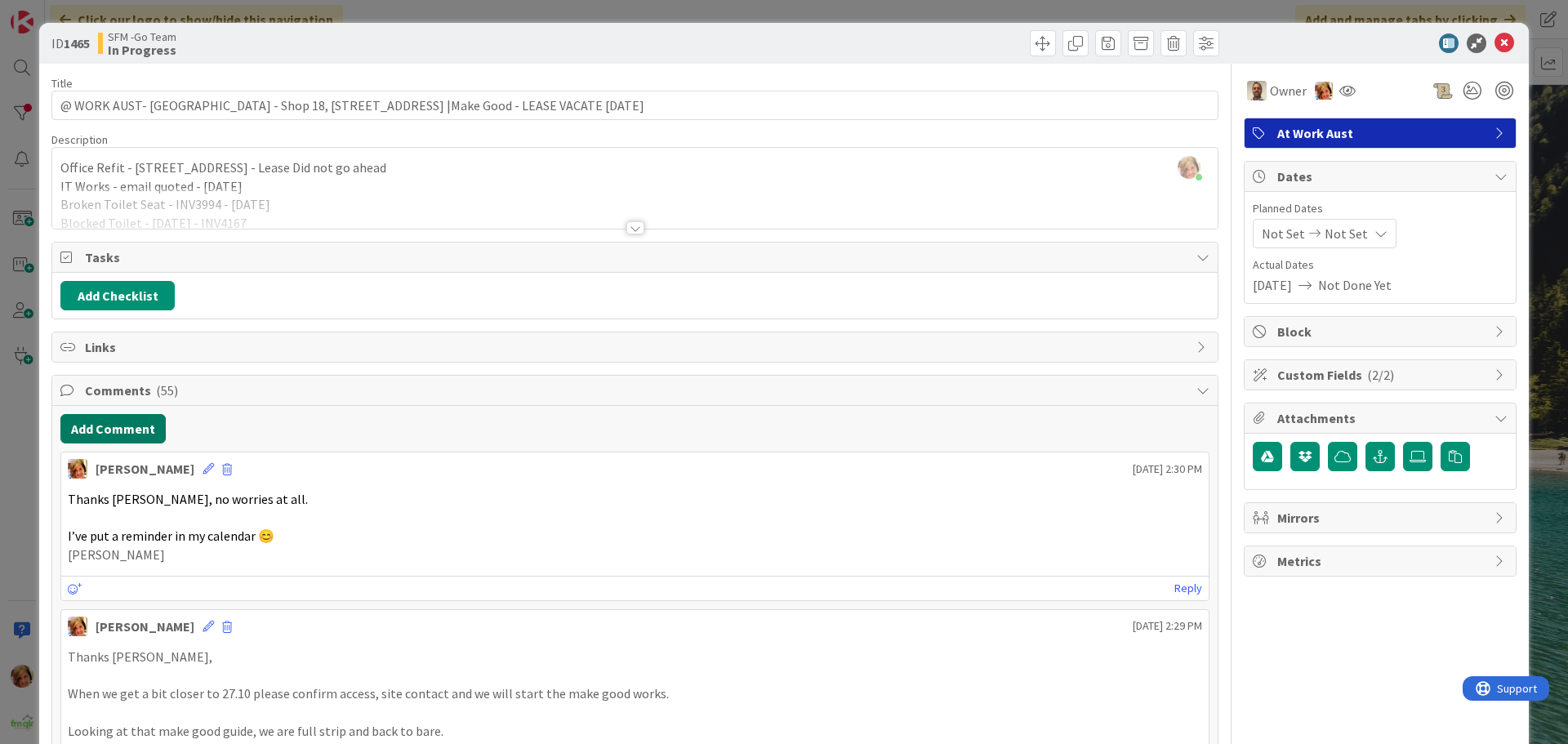
click at [127, 425] on button "Add Comment" at bounding box center [113, 428] width 105 height 29
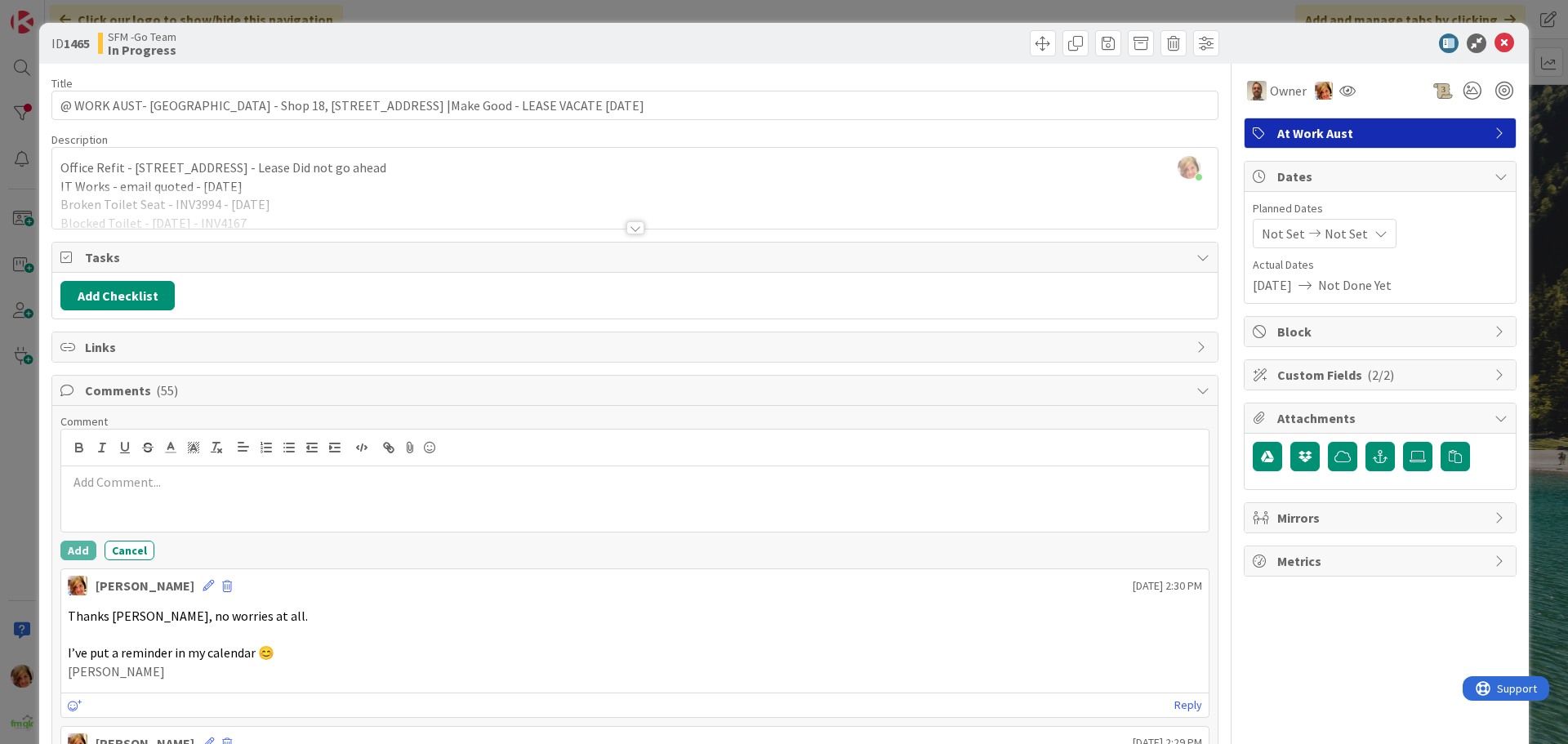
click at [185, 496] on div at bounding box center [634, 499] width 1147 height 65
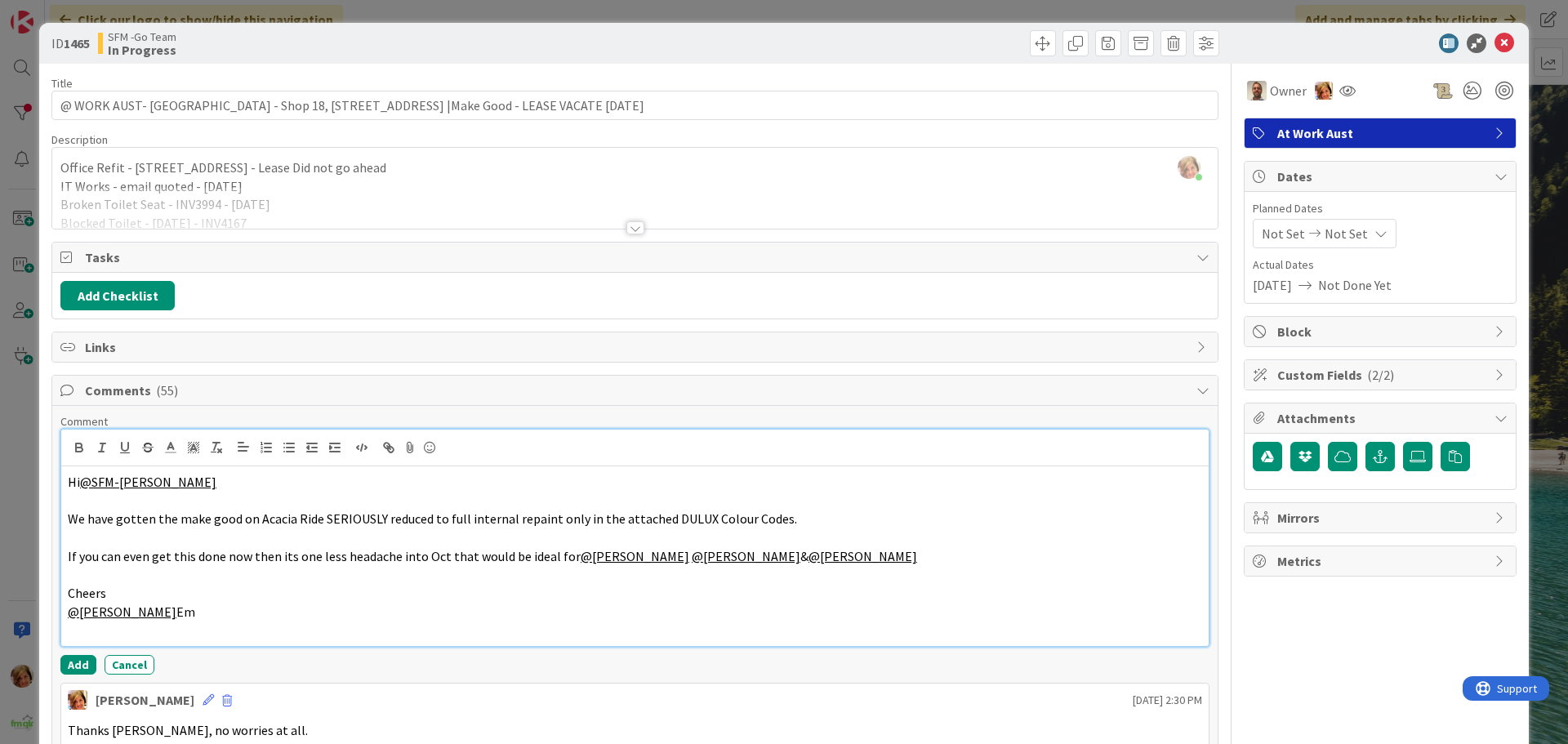
click at [197, 615] on p "@[PERSON_NAME] Em" at bounding box center [634, 612] width 1134 height 19
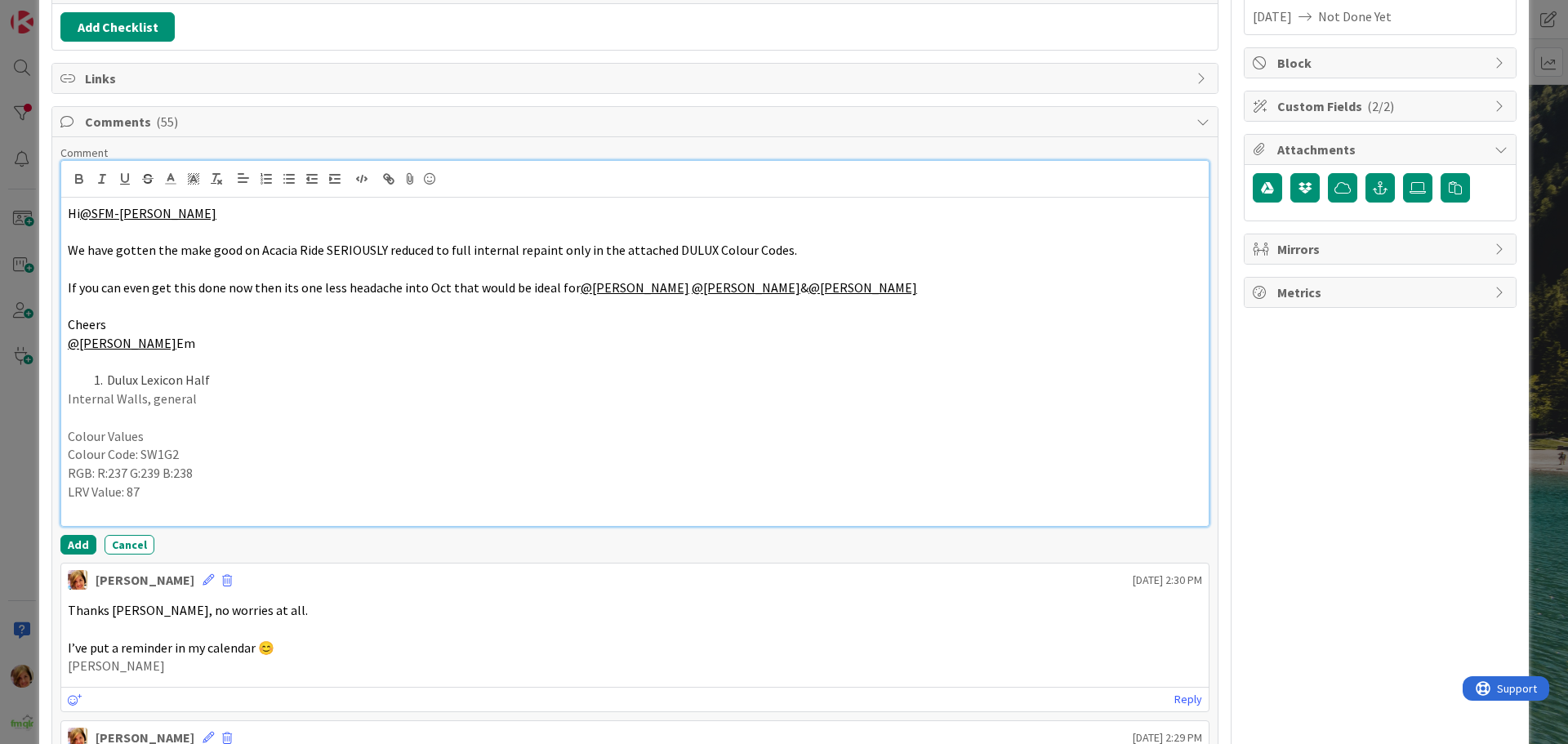
scroll to position [270, 0]
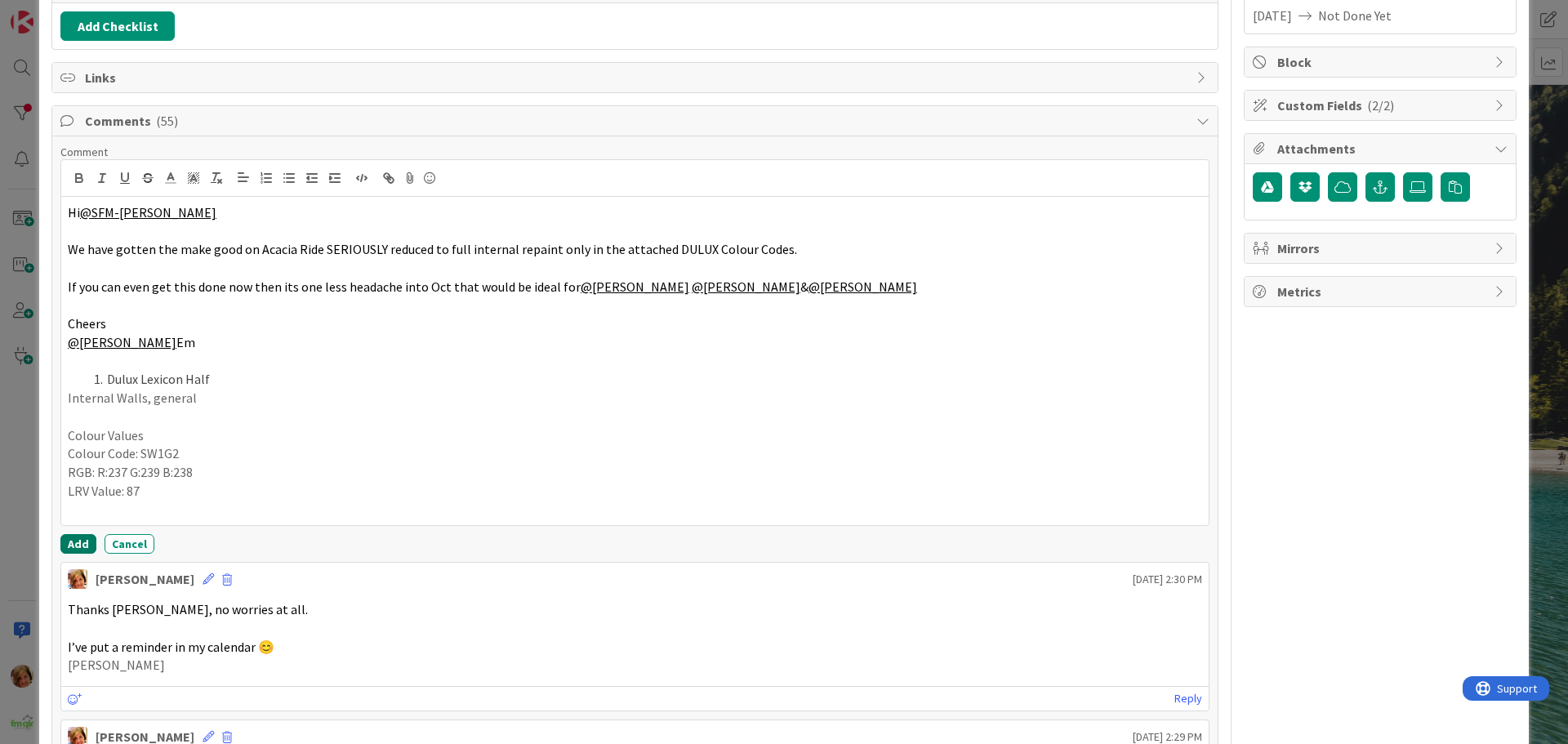
click at [72, 540] on button "Add" at bounding box center [78, 544] width 36 height 19
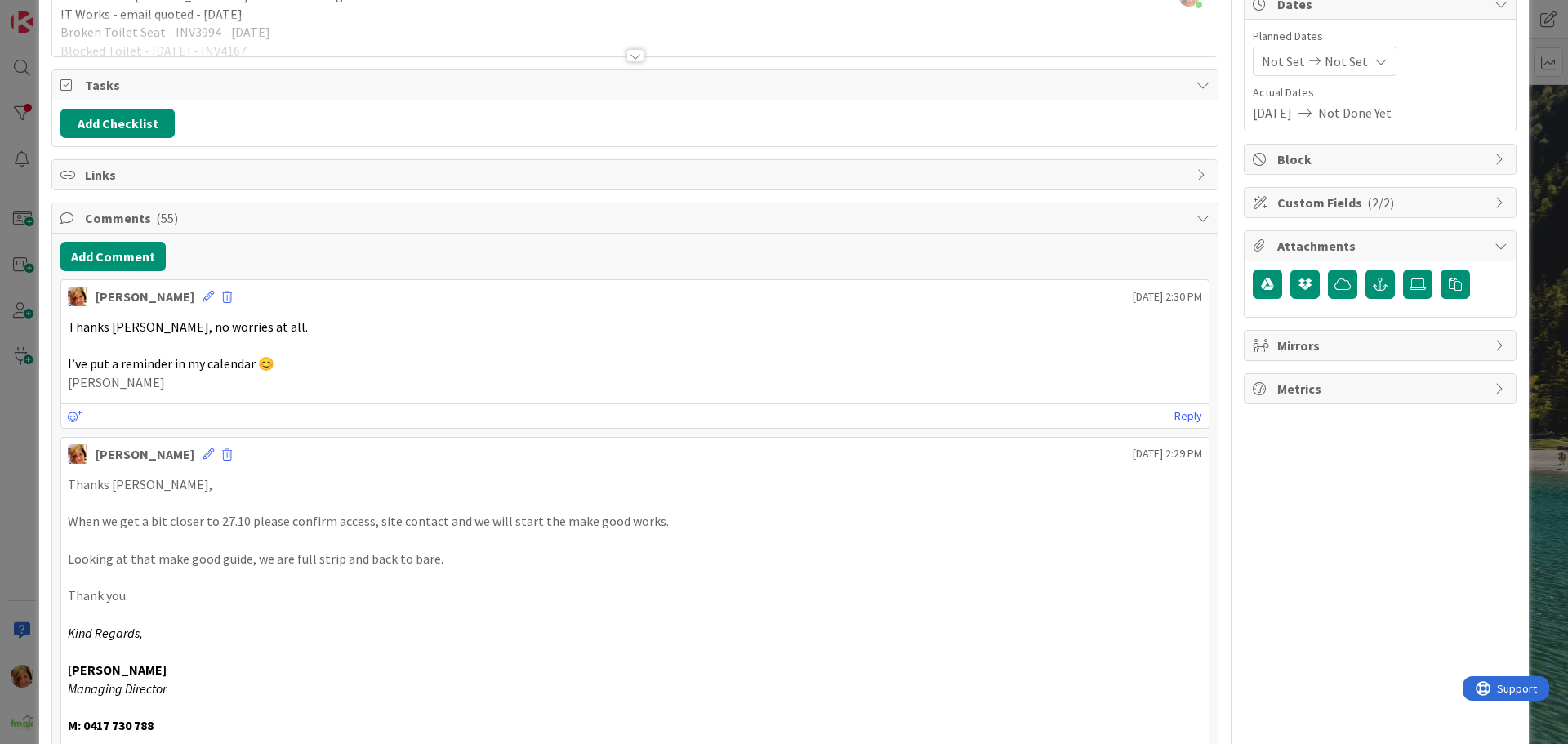
scroll to position [0, 0]
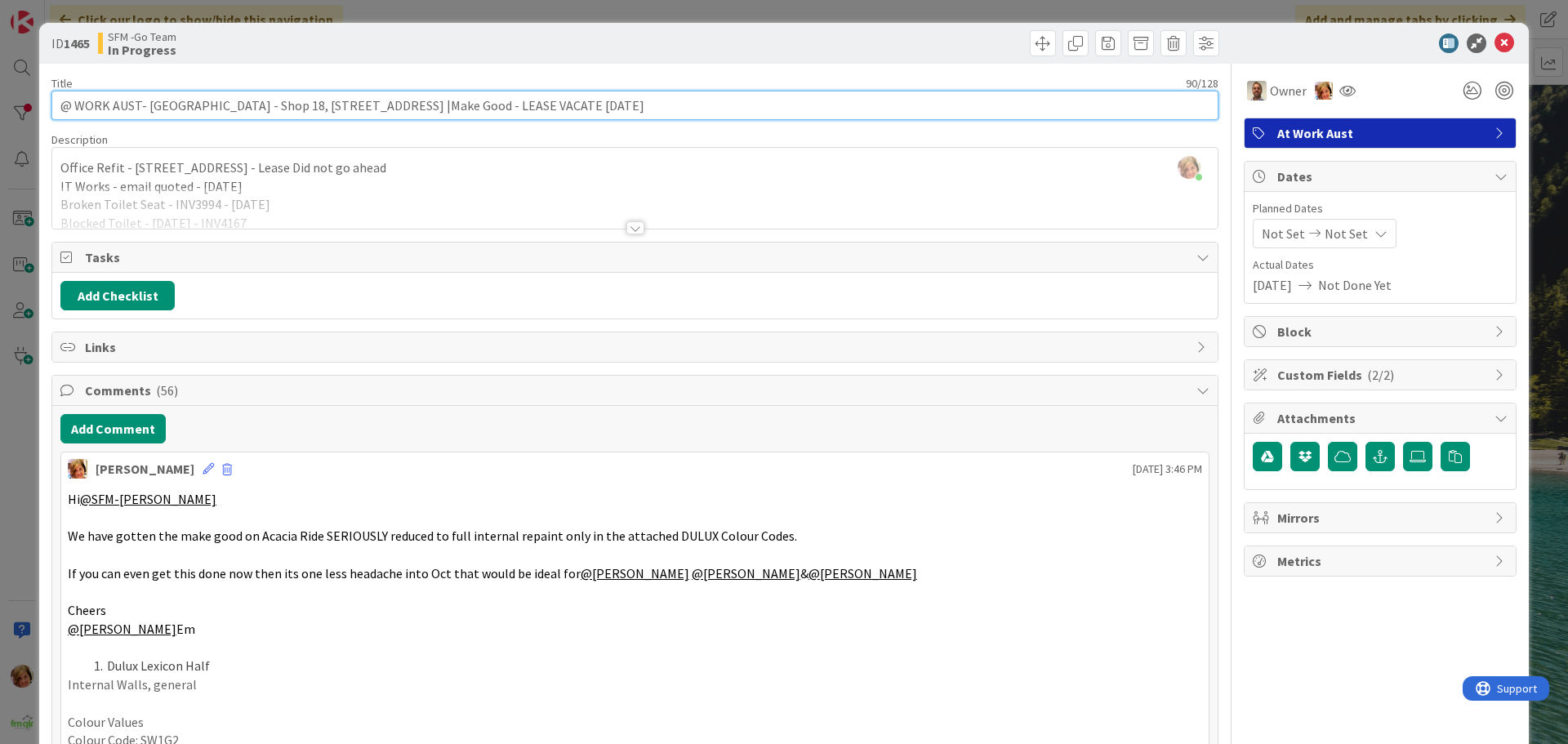
drag, startPoint x: 607, startPoint y: 105, endPoint x: 396, endPoint y: 99, distance: 211.1
click at [396, 99] on input "@ WORK AUST- [GEOGRAPHIC_DATA] - Shop 18, [STREET_ADDRESS] |Make Good - LEASE V…" at bounding box center [635, 105] width 1167 height 29
type input "@ WORK AUST- [GEOGRAPHIC_DATA] - Shop [STREET_ADDRESS] |Full Internal Repaint"
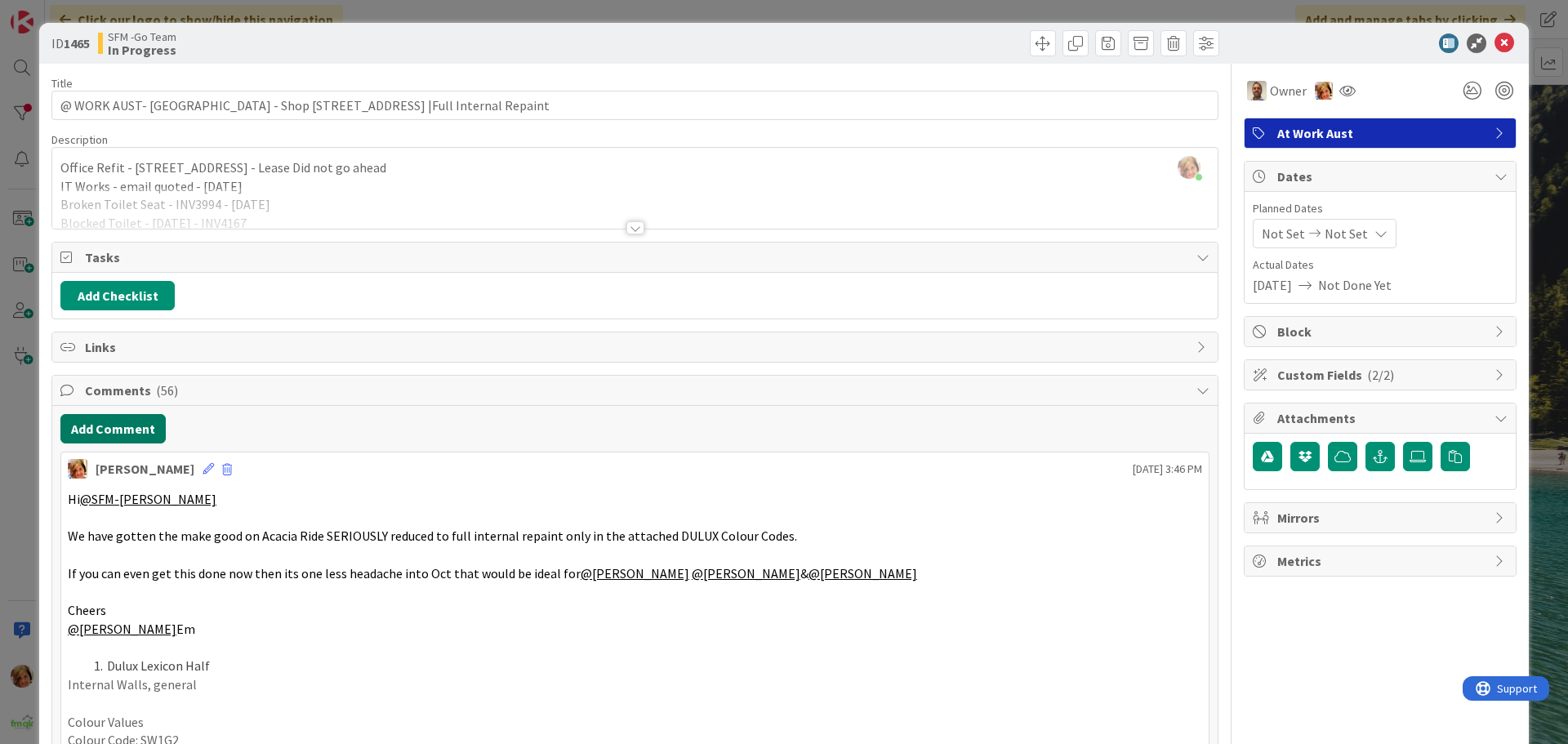
click at [108, 434] on button "Add Comment" at bounding box center [113, 428] width 105 height 29
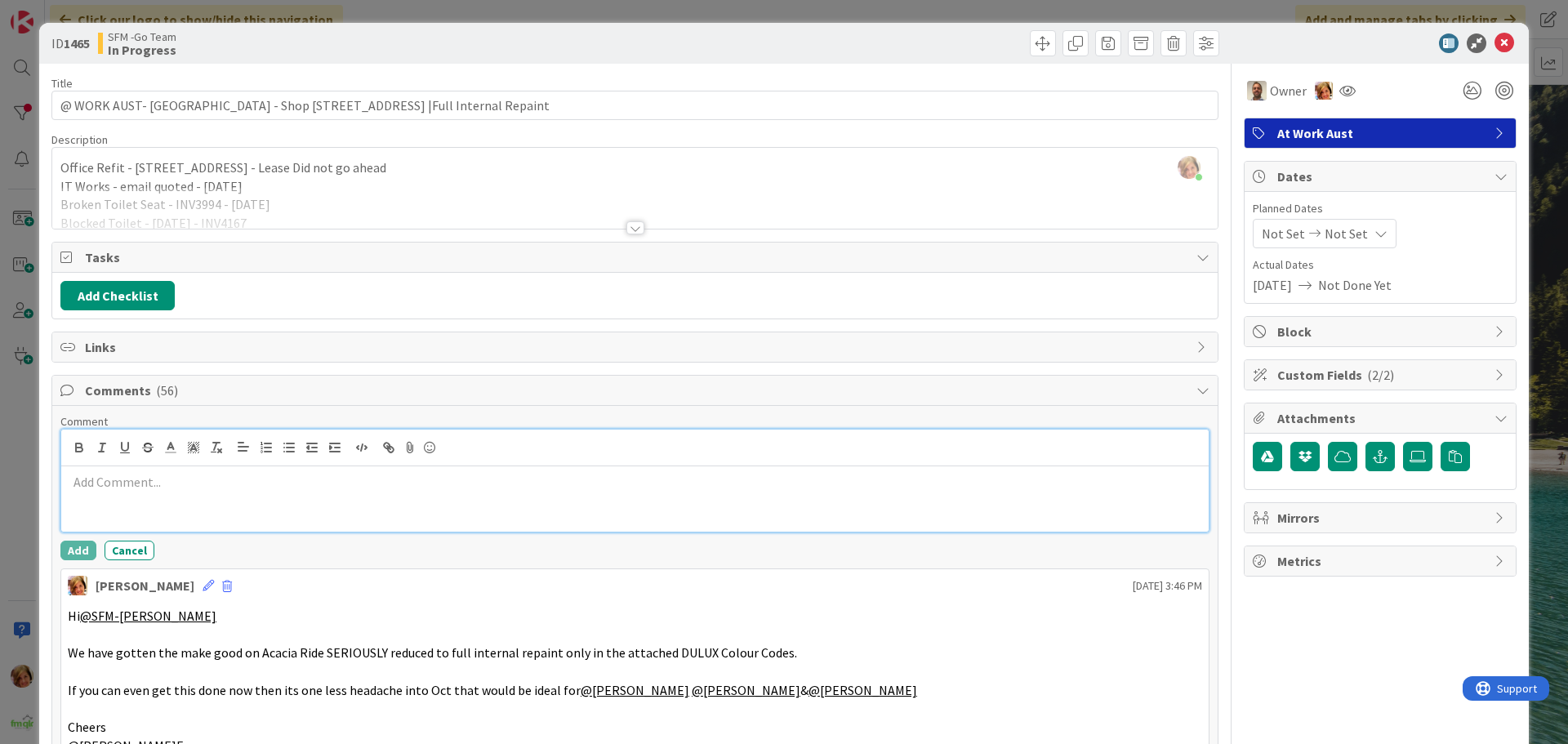
click at [207, 511] on div at bounding box center [634, 499] width 1147 height 65
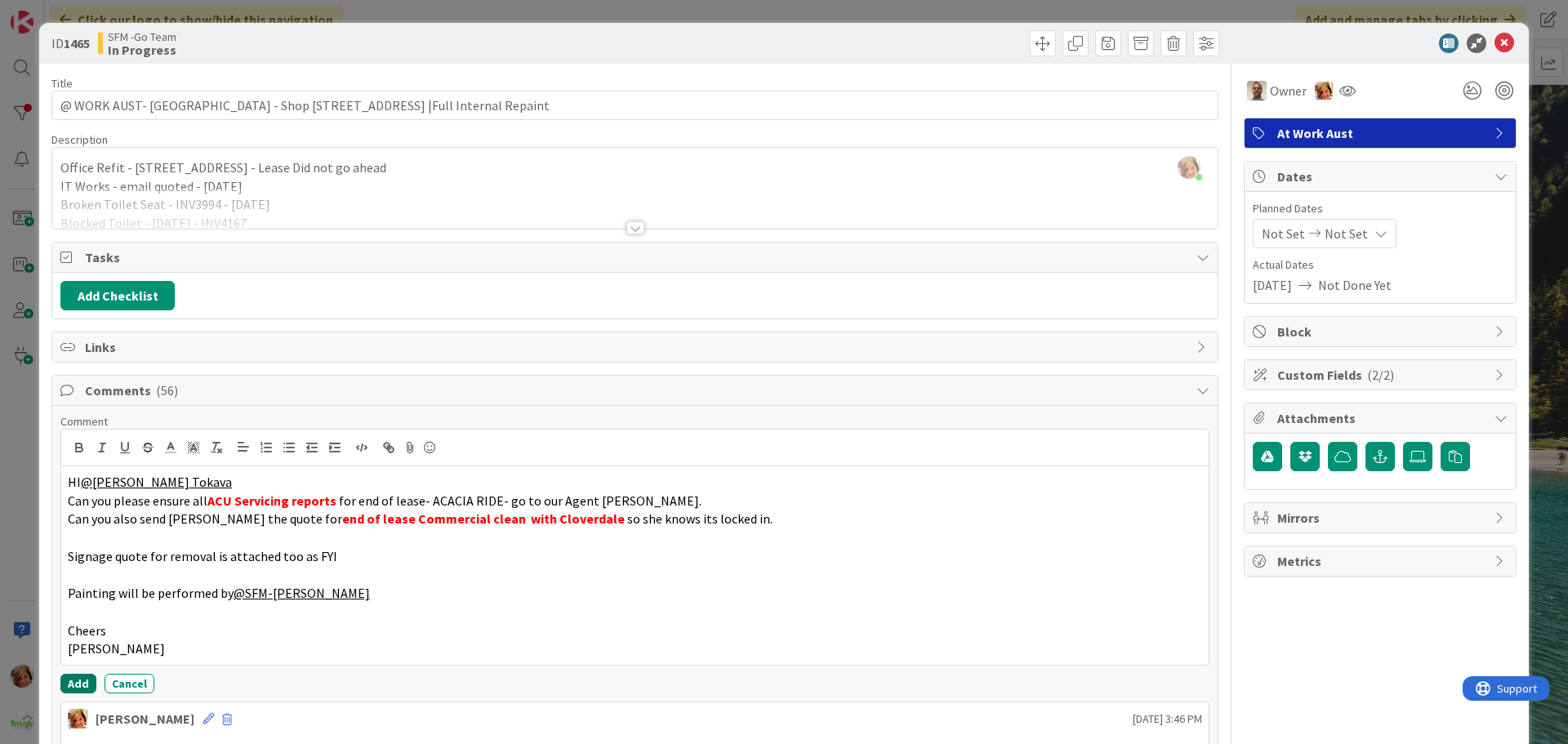
click at [77, 680] on button "Add" at bounding box center [78, 683] width 36 height 19
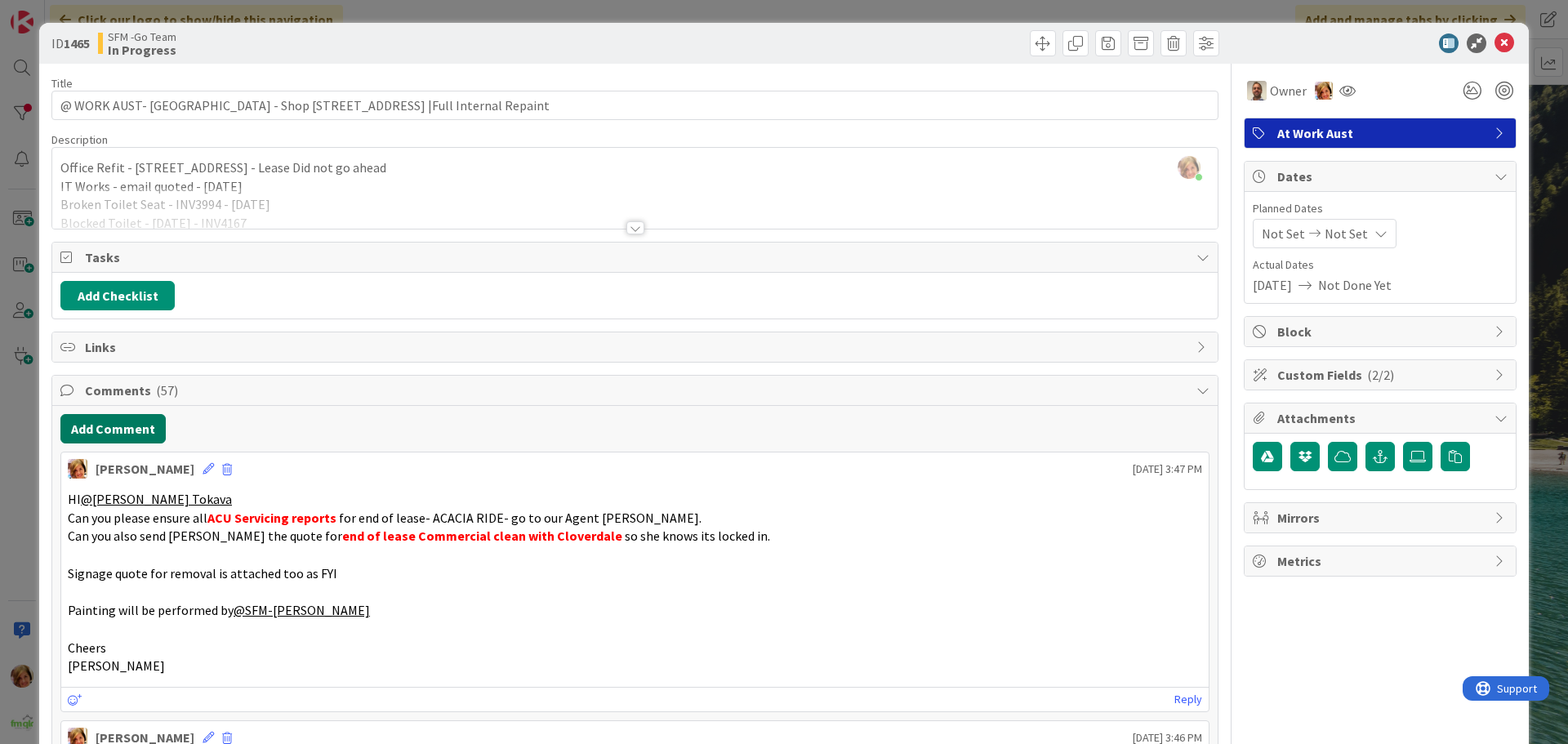
click at [98, 429] on button "Add Comment" at bounding box center [113, 428] width 105 height 29
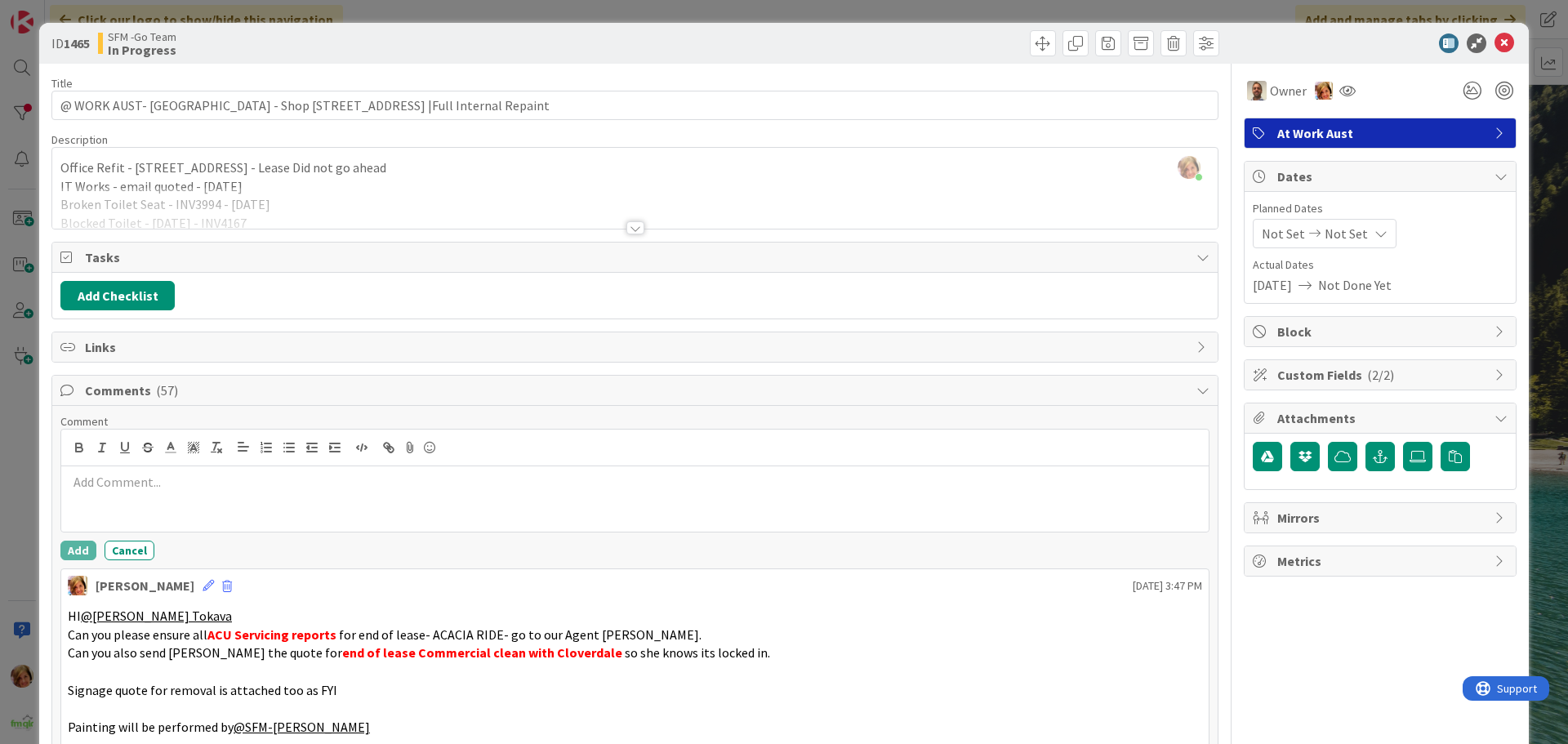
click at [264, 476] on p at bounding box center [634, 483] width 1134 height 19
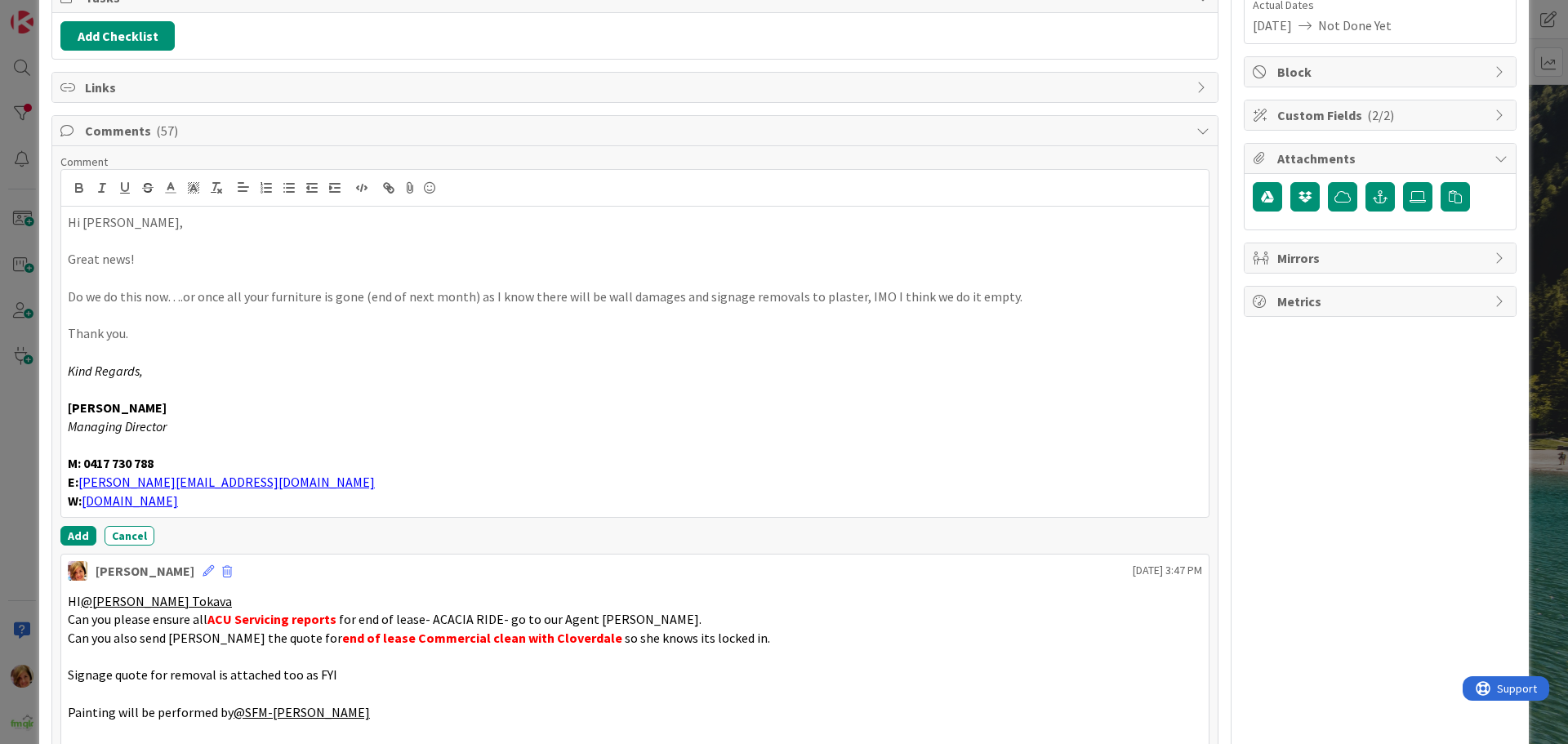
scroll to position [270, 0]
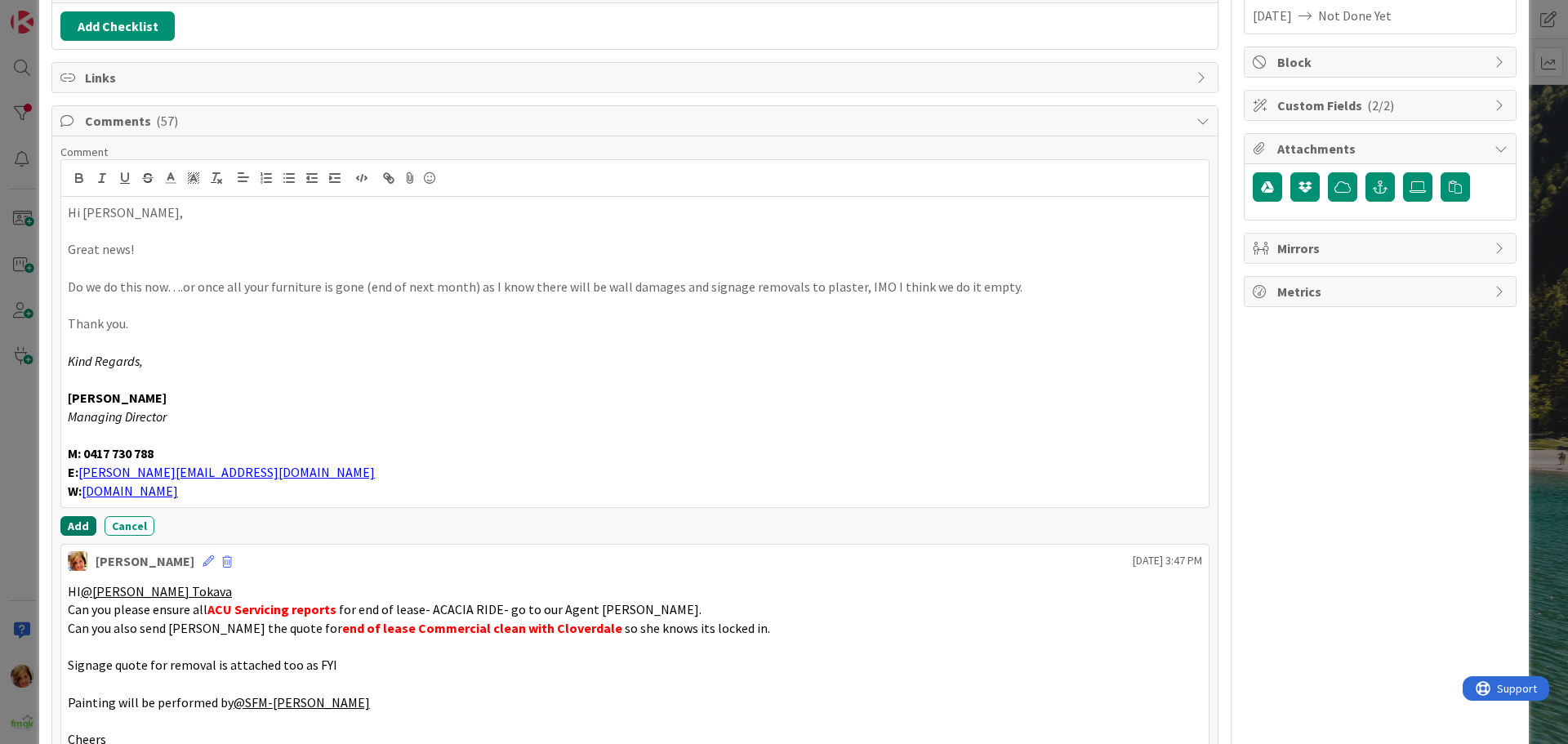
click at [67, 519] on button "Add" at bounding box center [78, 525] width 36 height 19
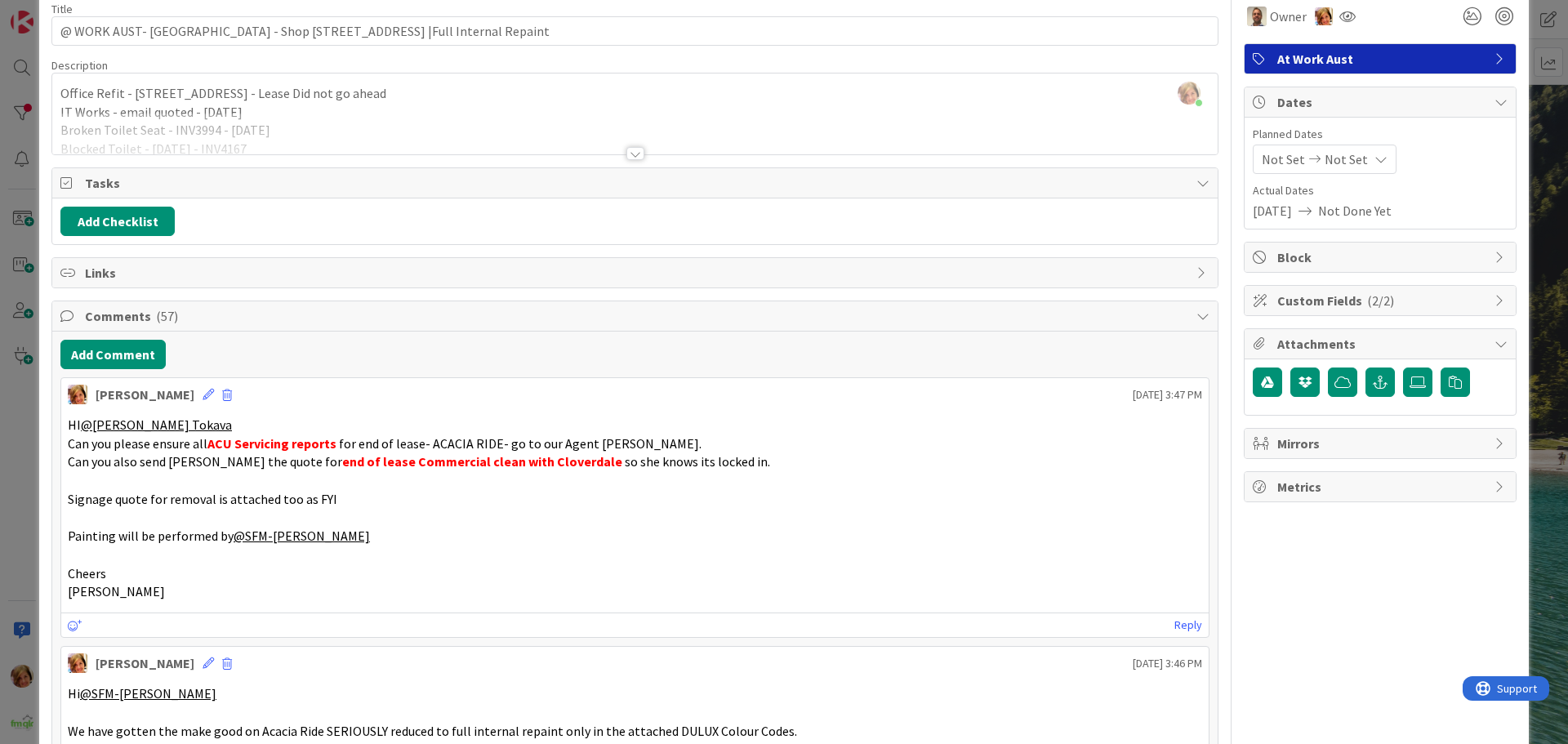
scroll to position [0, 0]
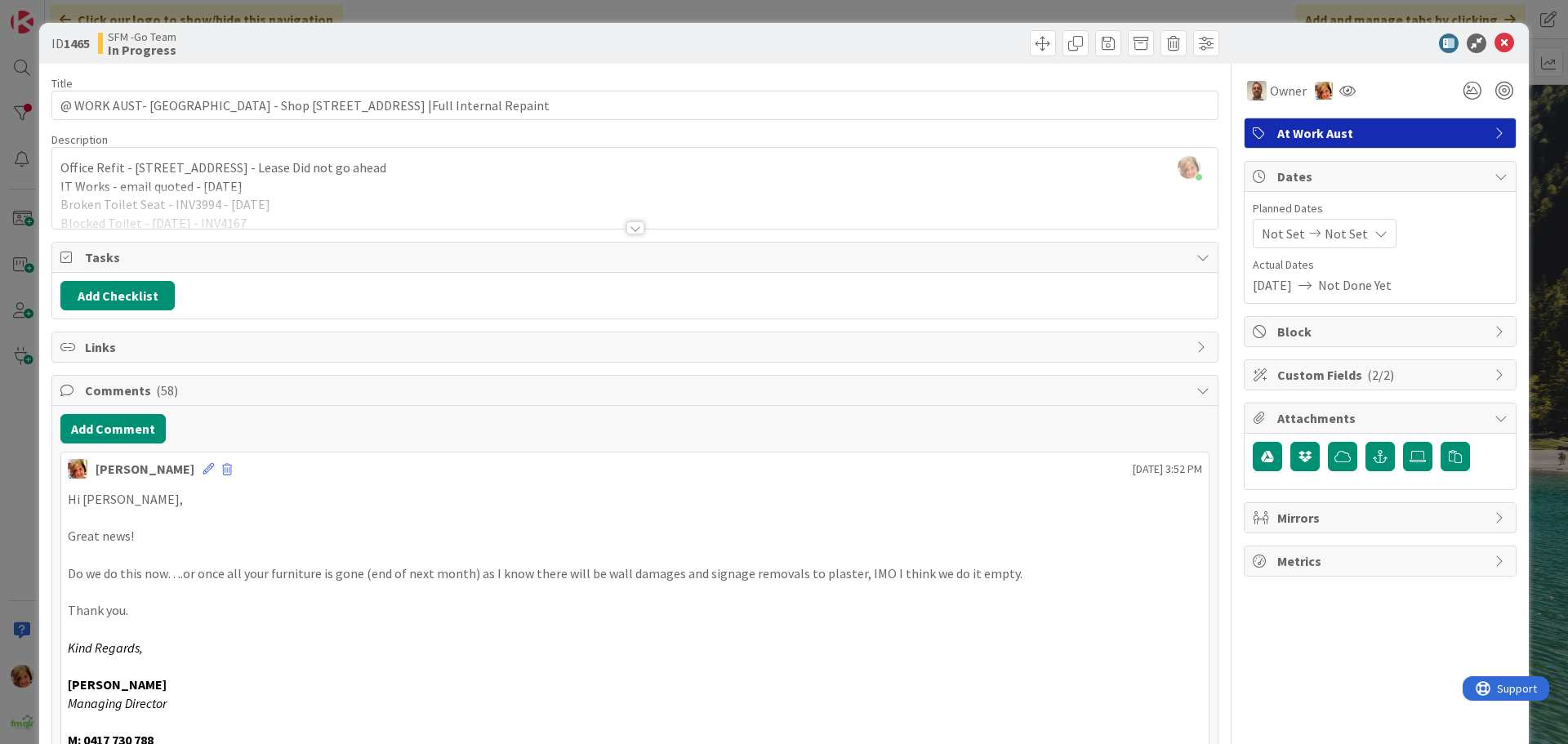
click at [734, 48] on div at bounding box center [929, 43] width 580 height 26
click at [1495, 47] on icon at bounding box center [1504, 43] width 19 height 19
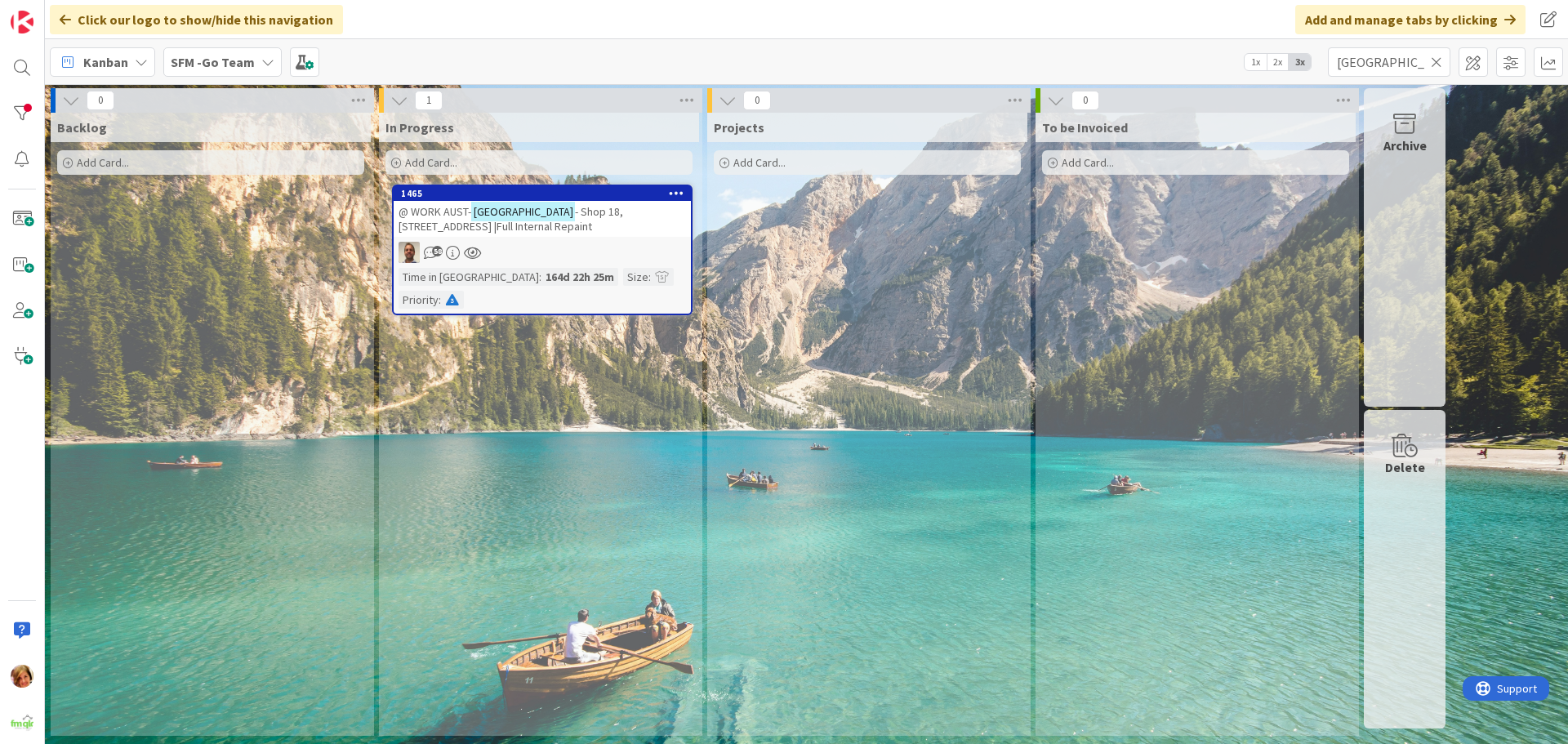
click at [572, 205] on span "- Shop 18, [STREET_ADDRESS] |Full Internal Repaint" at bounding box center [510, 219] width 224 height 29
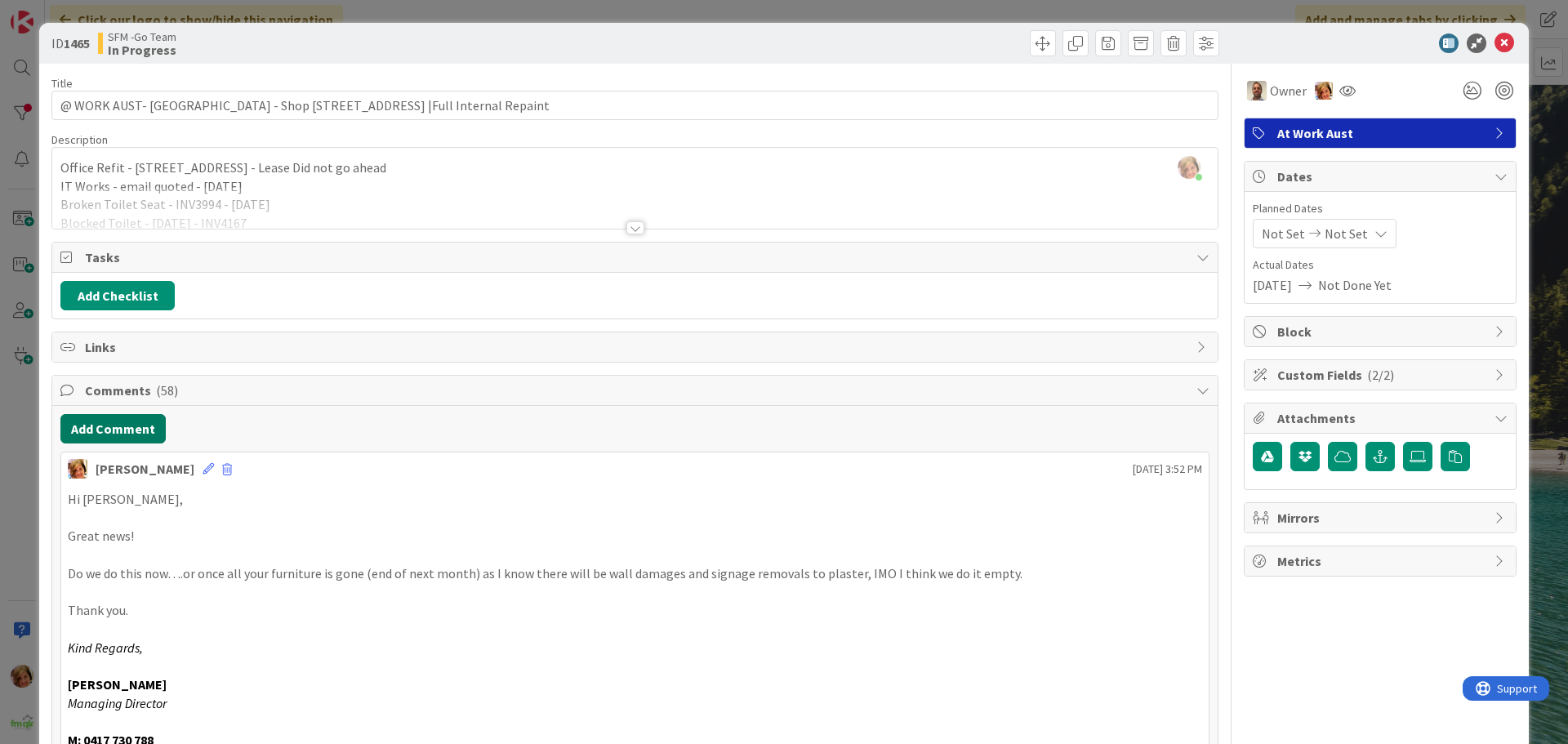
click at [132, 427] on button "Add Comment" at bounding box center [113, 428] width 105 height 29
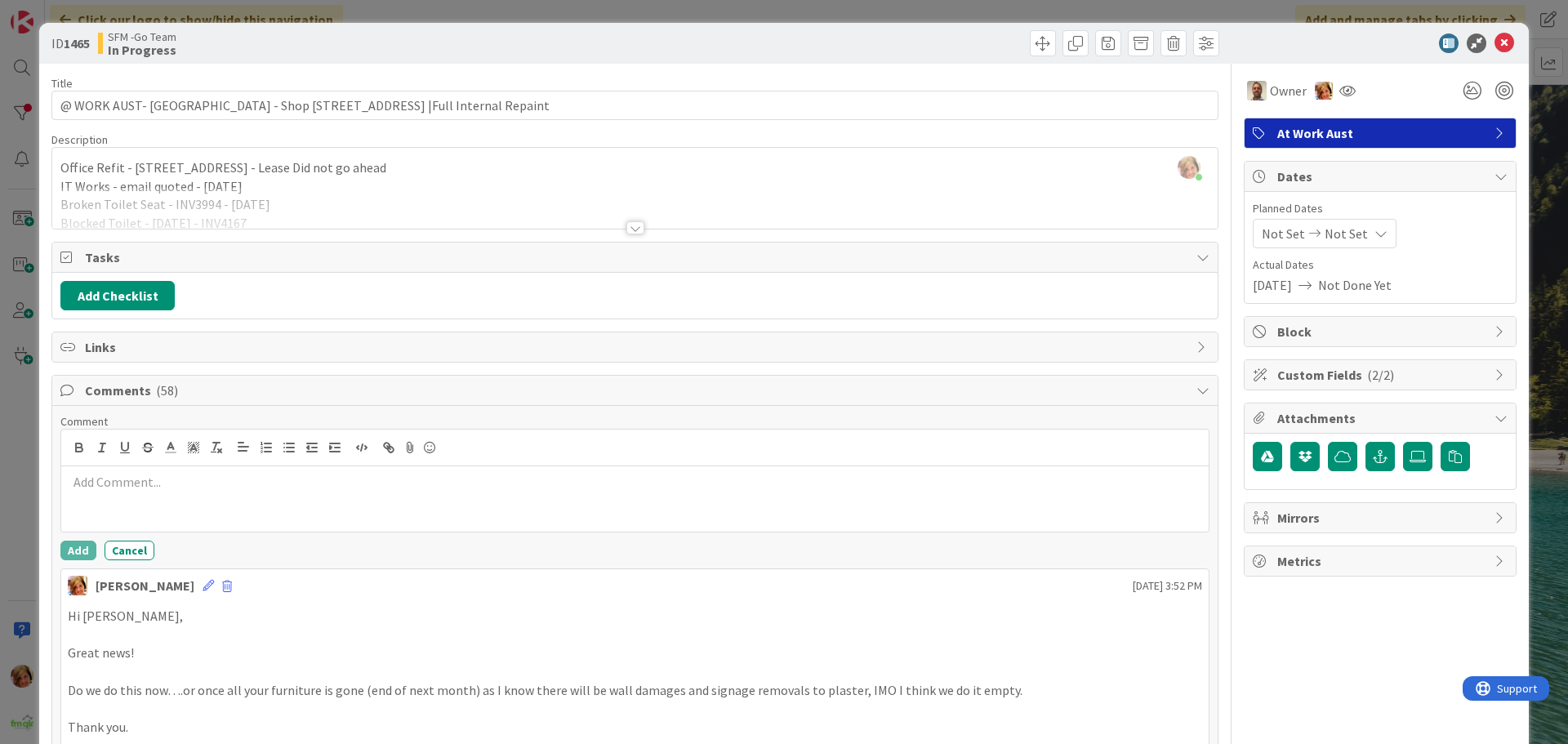
click at [157, 495] on div at bounding box center [634, 499] width 1147 height 65
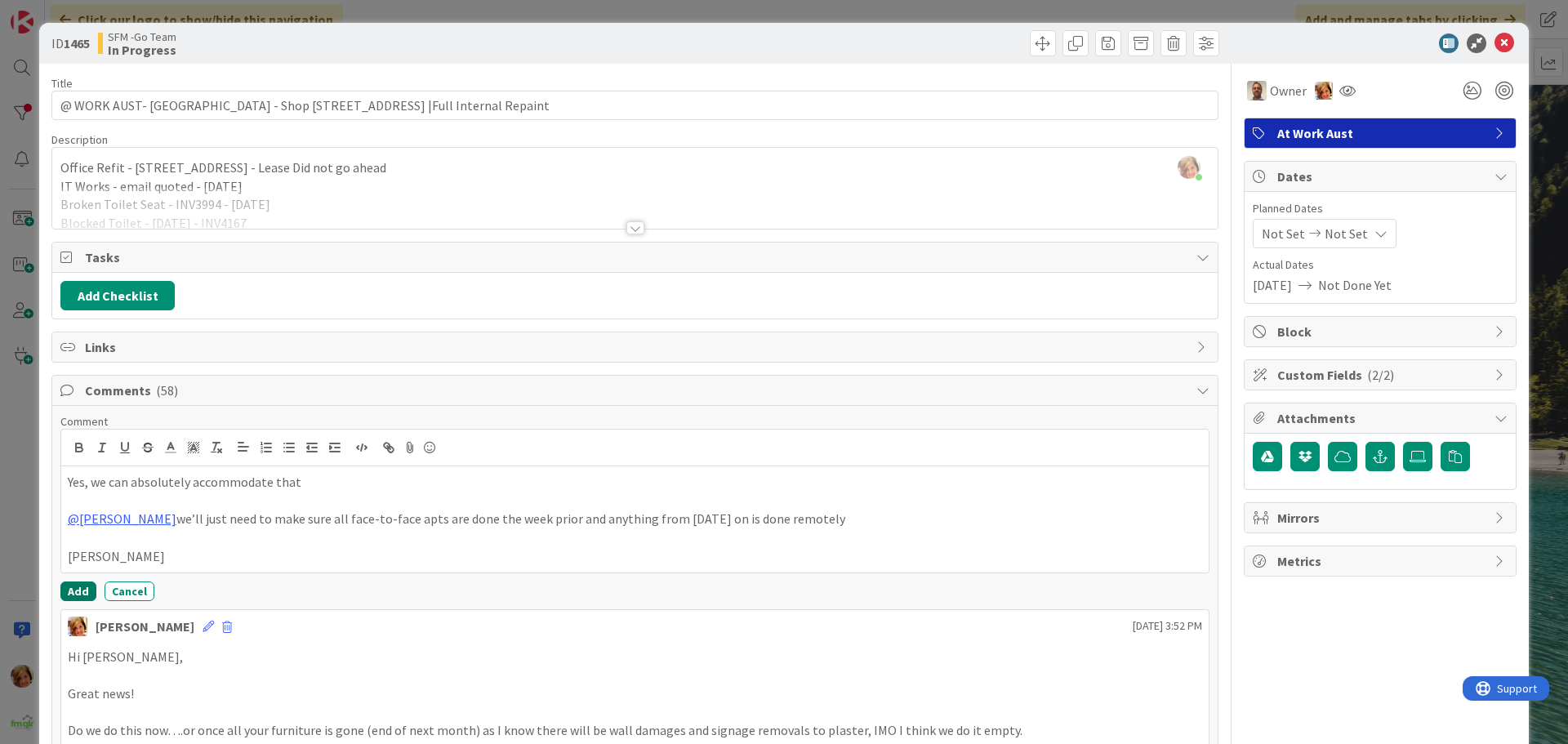
click at [80, 590] on button "Add" at bounding box center [78, 591] width 36 height 19
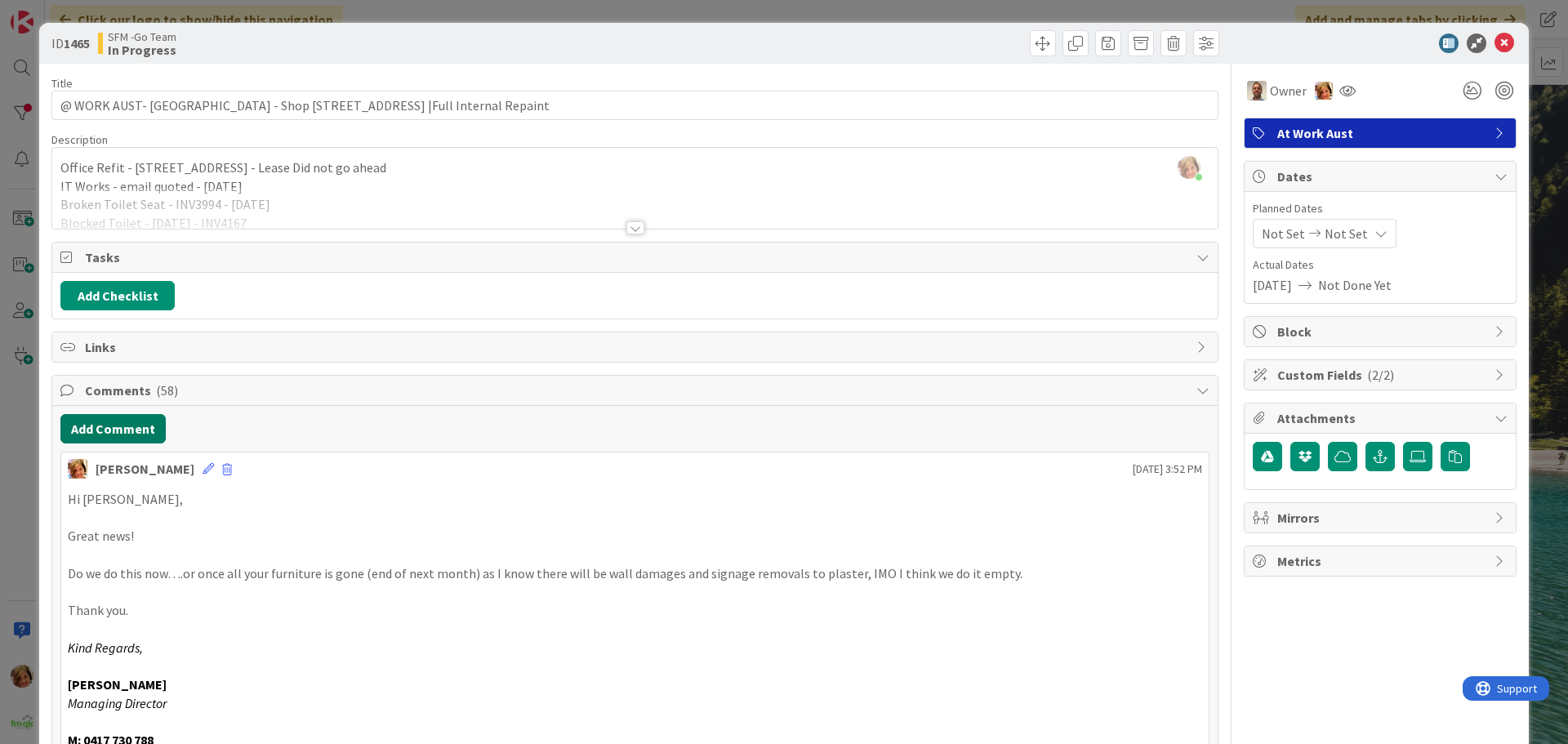
click at [122, 427] on button "Add Comment" at bounding box center [113, 428] width 105 height 29
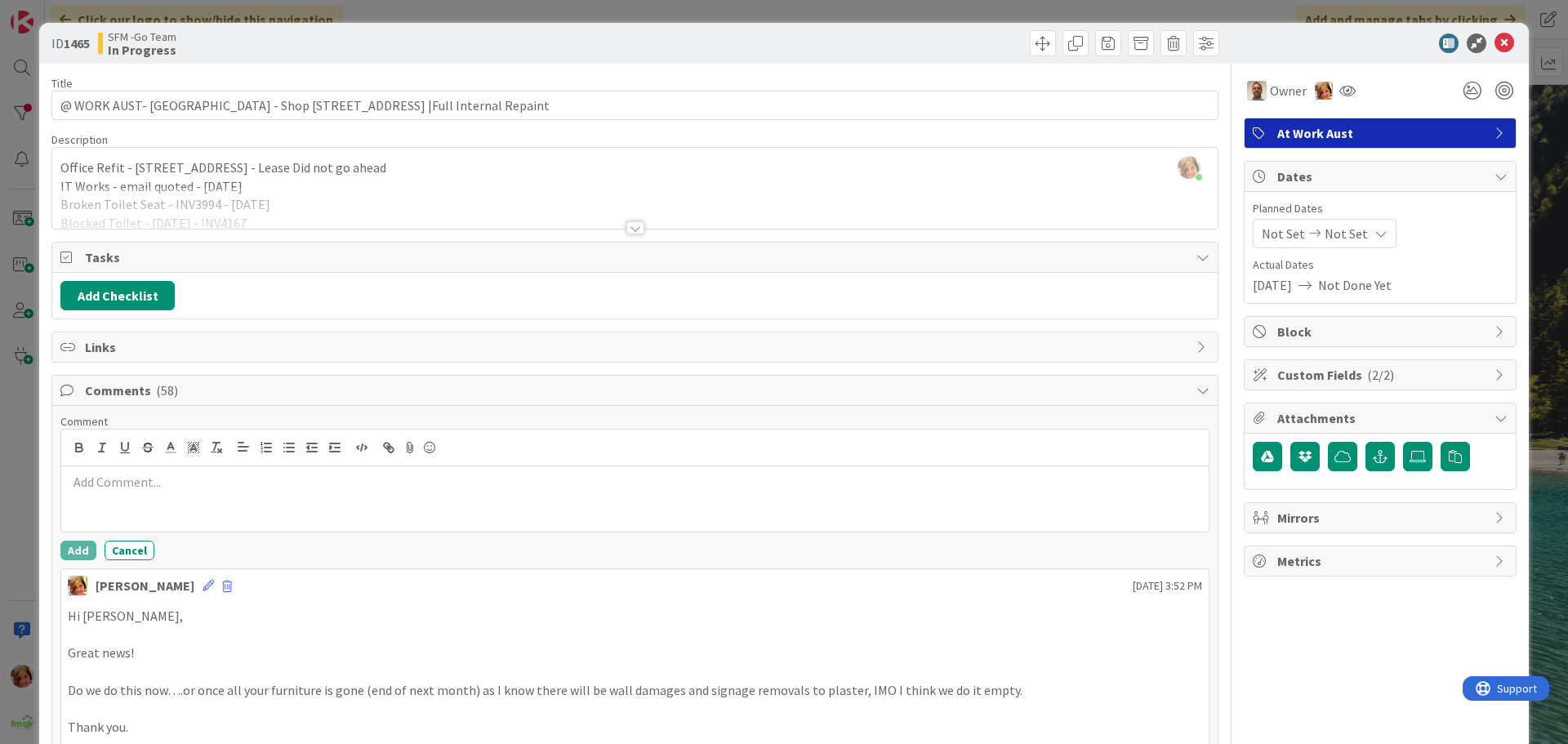
click at [131, 496] on div at bounding box center [634, 499] width 1147 height 65
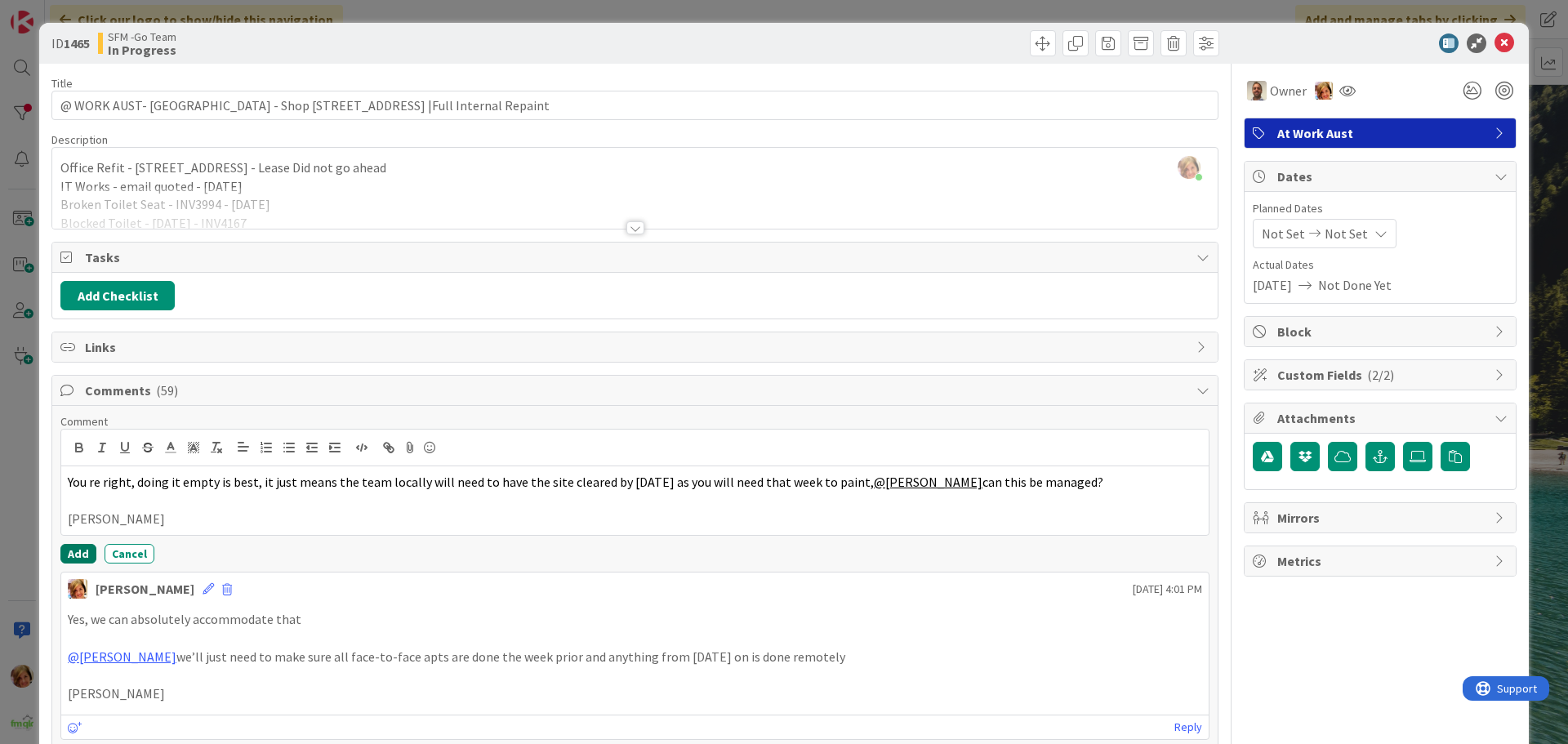
click at [77, 549] on button "Add" at bounding box center [78, 554] width 36 height 19
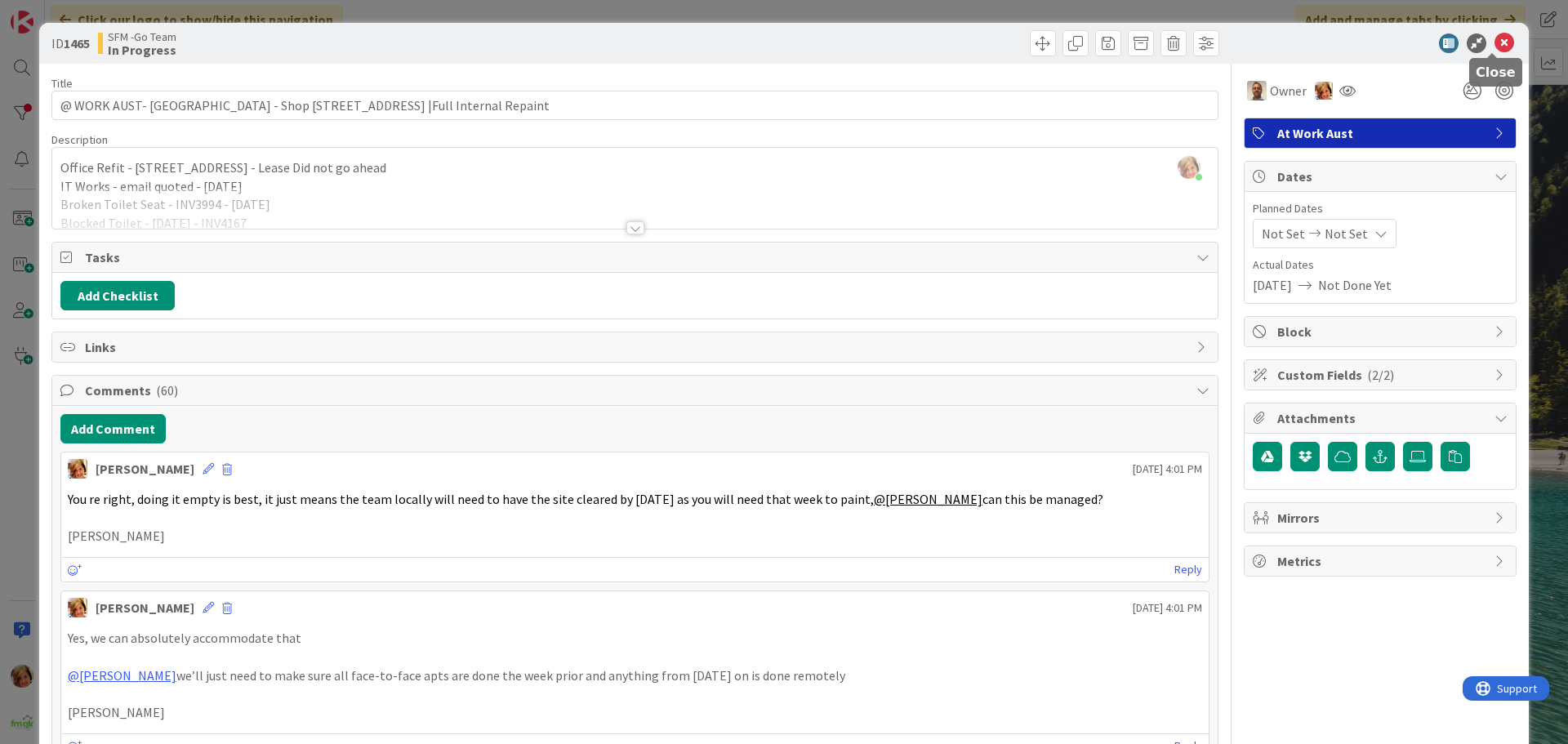
click at [1495, 40] on icon at bounding box center [1504, 43] width 19 height 19
